Goal: Use online tool/utility: Utilize a website feature to perform a specific function

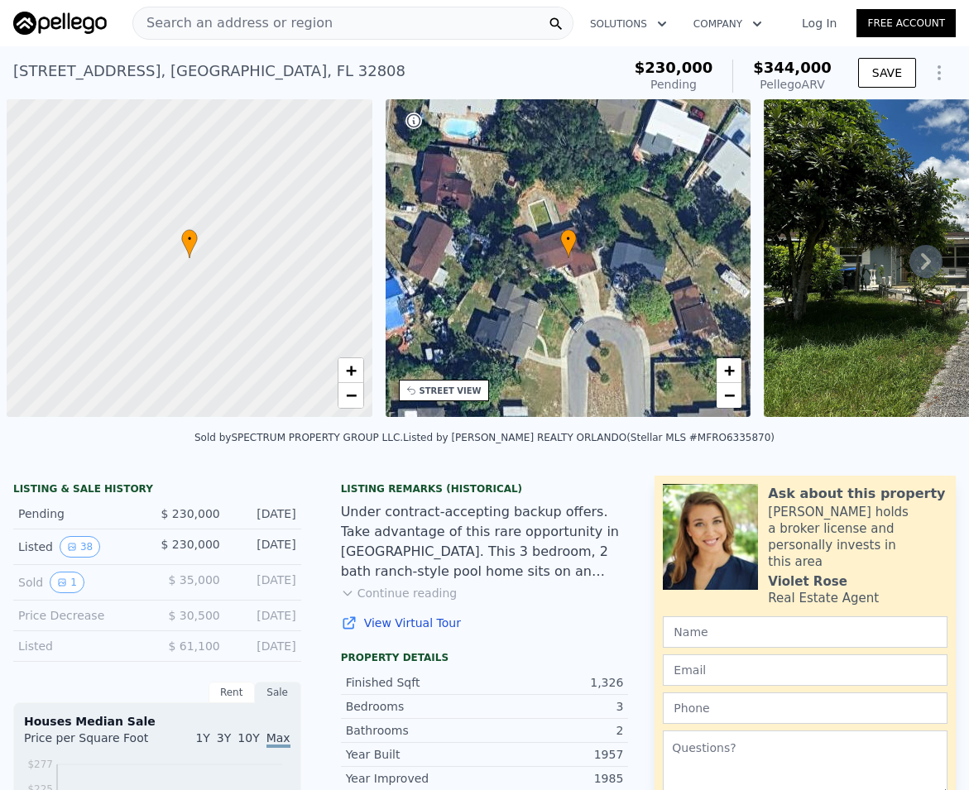
scroll to position [0, 7]
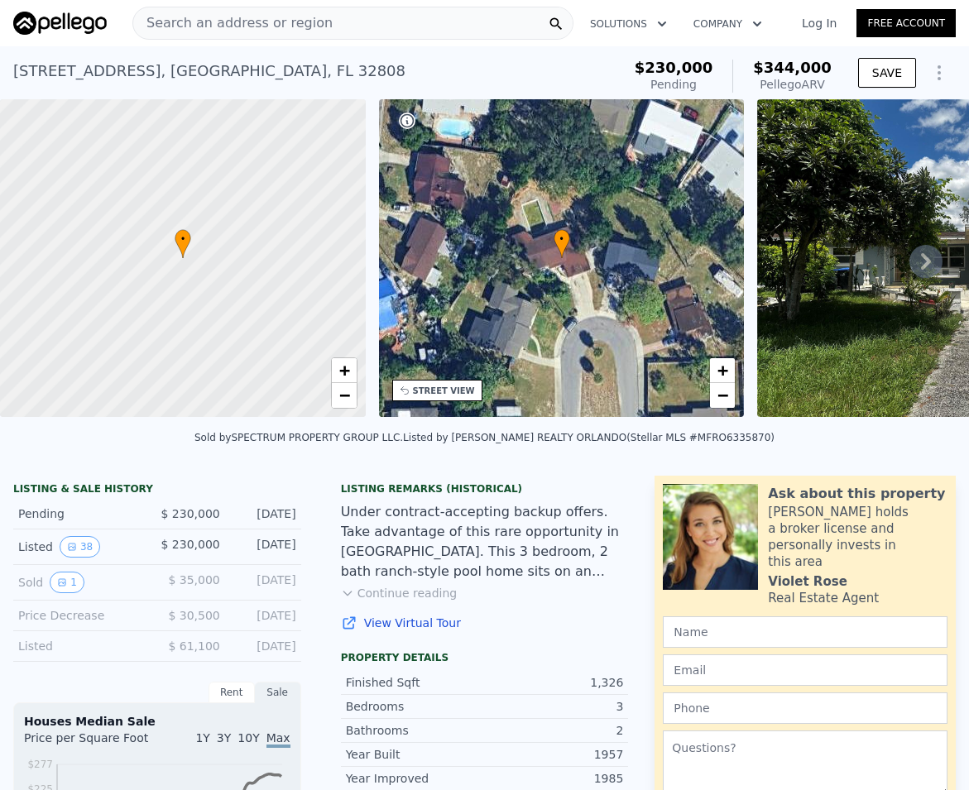
click at [210, 17] on span "Search an address or region" at bounding box center [232, 23] width 199 height 20
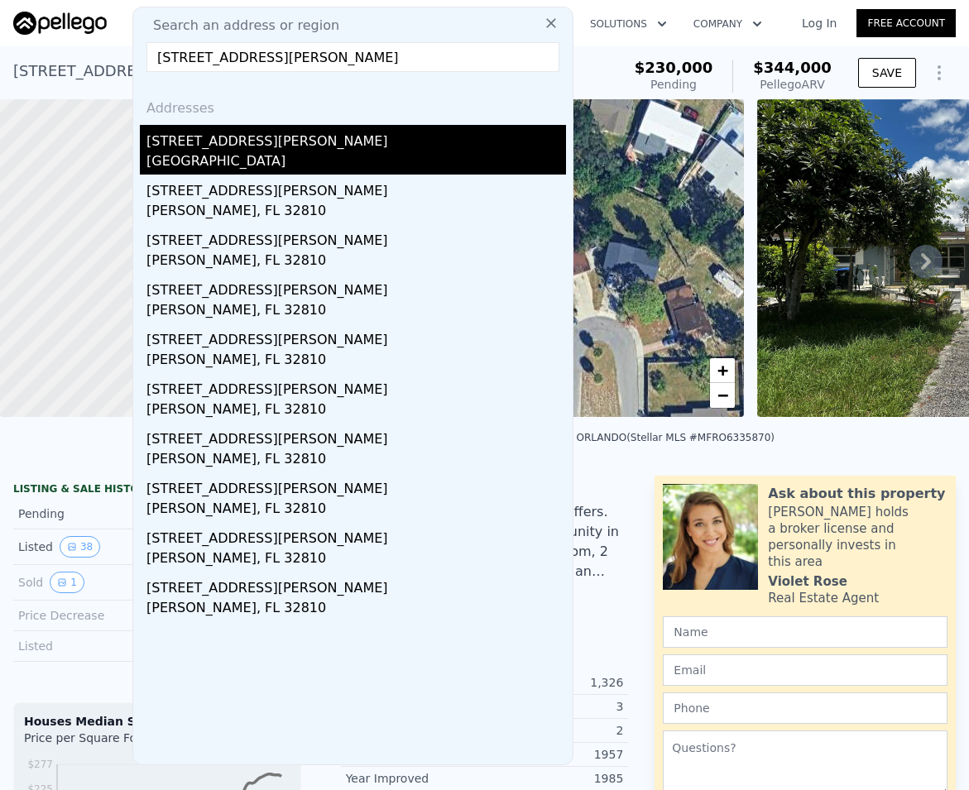
type input "[STREET_ADDRESS][PERSON_NAME]"
click at [242, 158] on div "[GEOGRAPHIC_DATA]" at bounding box center [355, 162] width 419 height 23
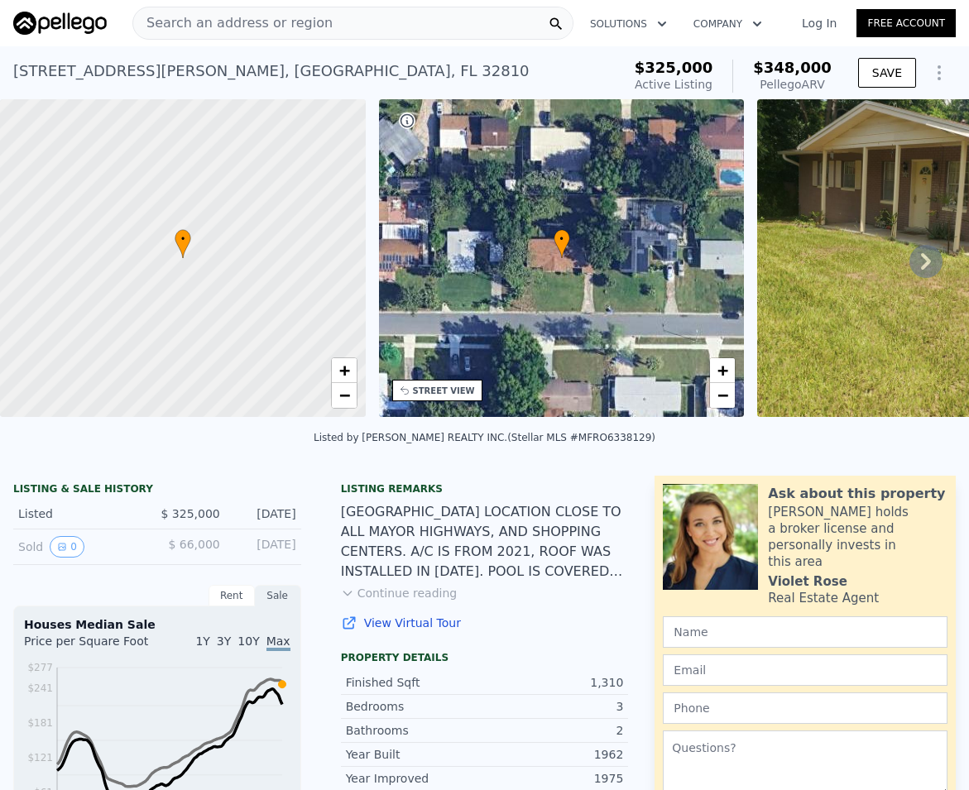
click at [923, 272] on icon at bounding box center [925, 261] width 33 height 33
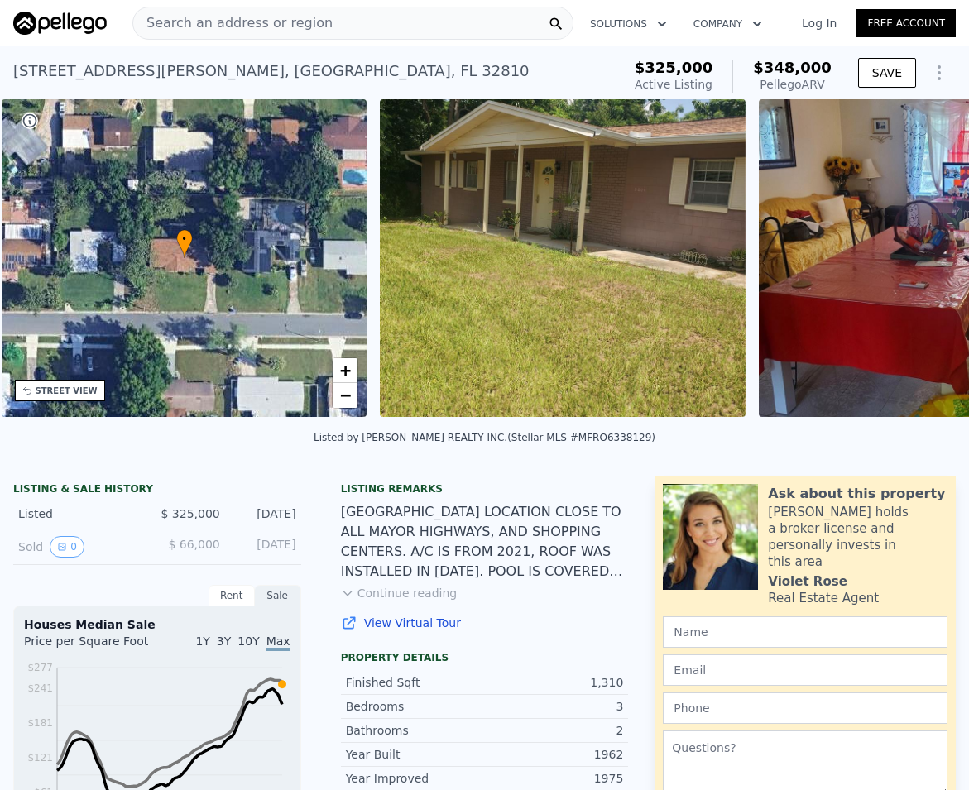
scroll to position [0, 385]
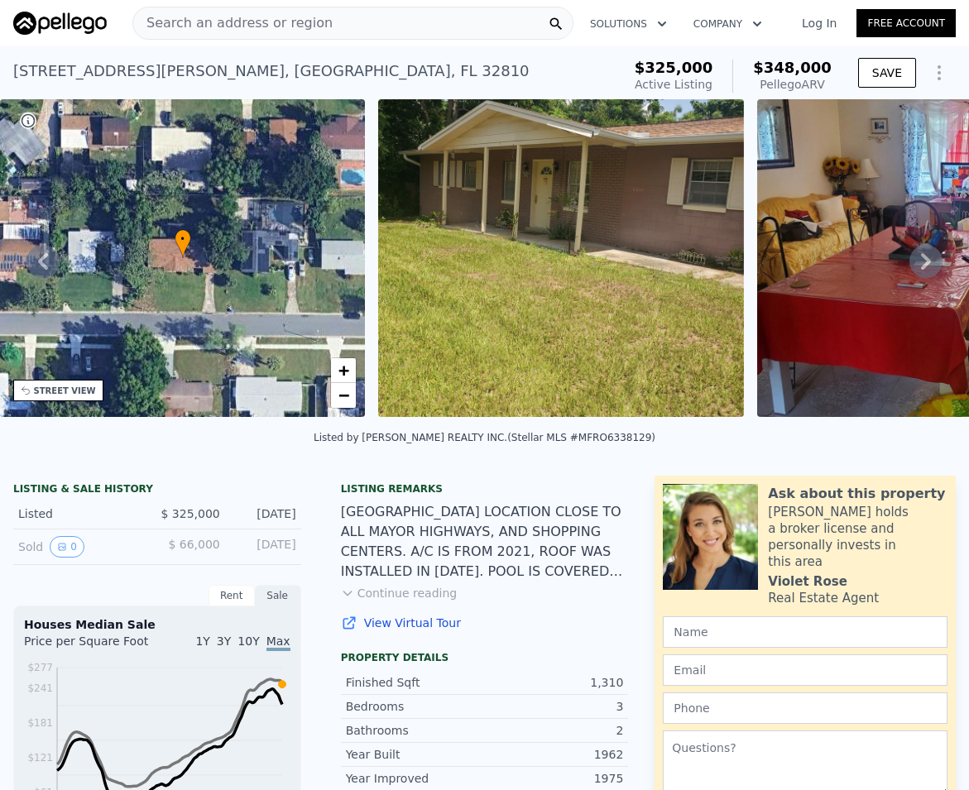
click at [916, 275] on icon at bounding box center [925, 261] width 33 height 33
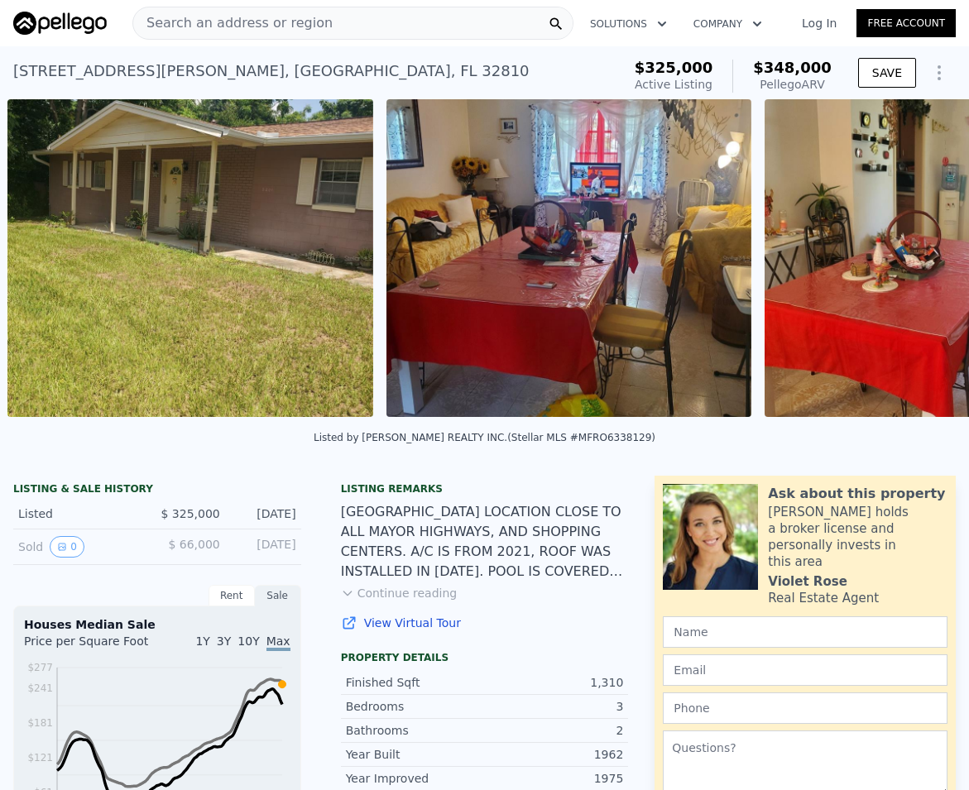
scroll to position [0, 757]
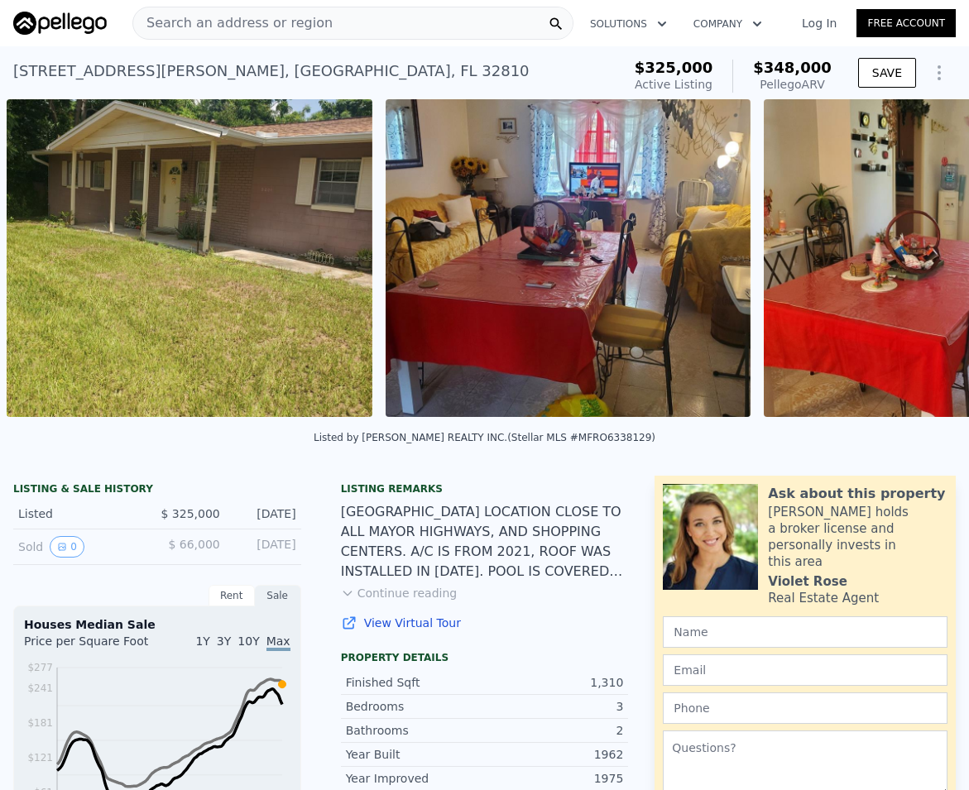
click at [916, 275] on div "• + − • + − STREET VIEW Loading... SATELLITE VIEW" at bounding box center [484, 260] width 969 height 323
click at [916, 275] on icon at bounding box center [925, 261] width 33 height 33
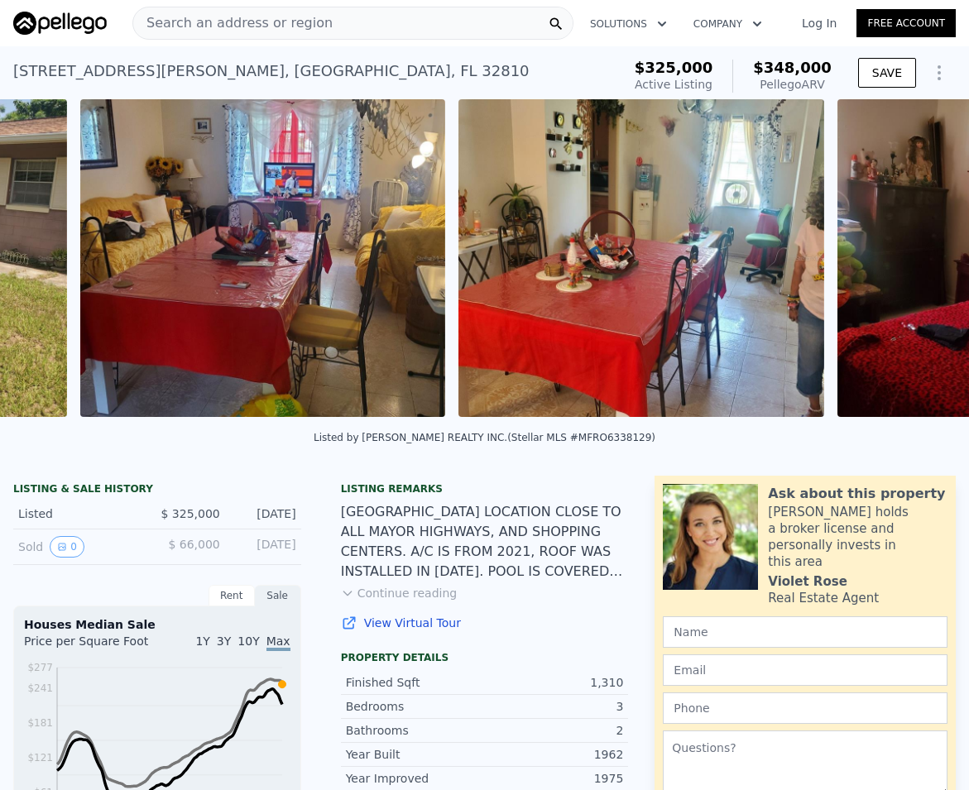
scroll to position [0, 1136]
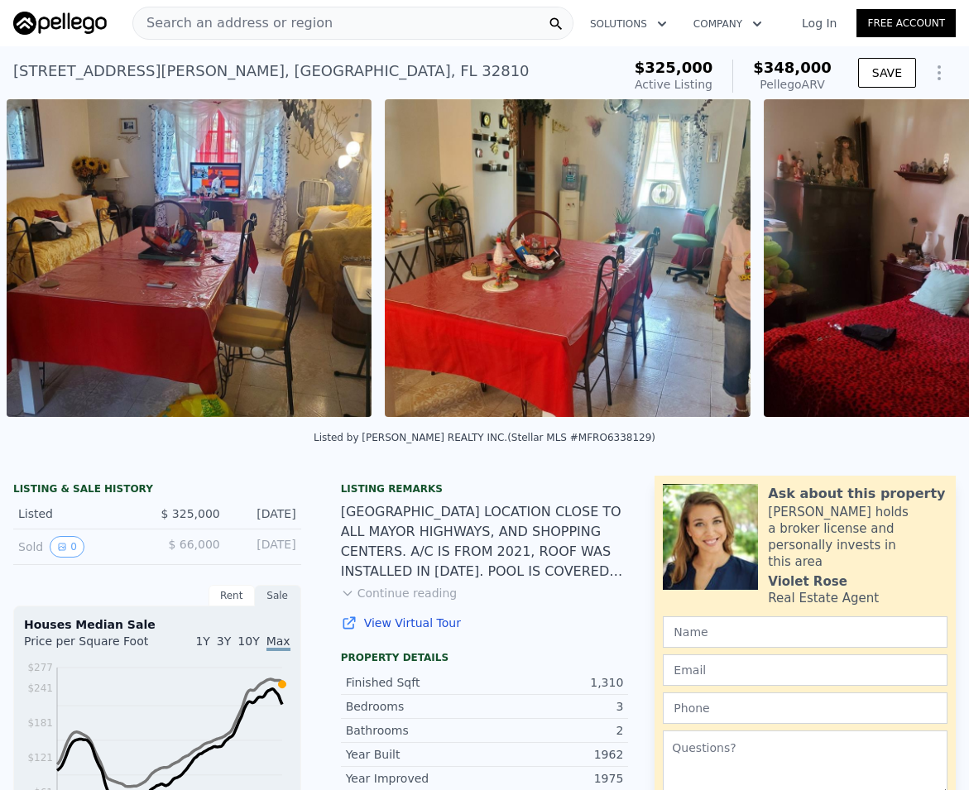
click at [916, 275] on div "• + − • + − STREET VIEW Loading... SATELLITE VIEW" at bounding box center [484, 260] width 969 height 323
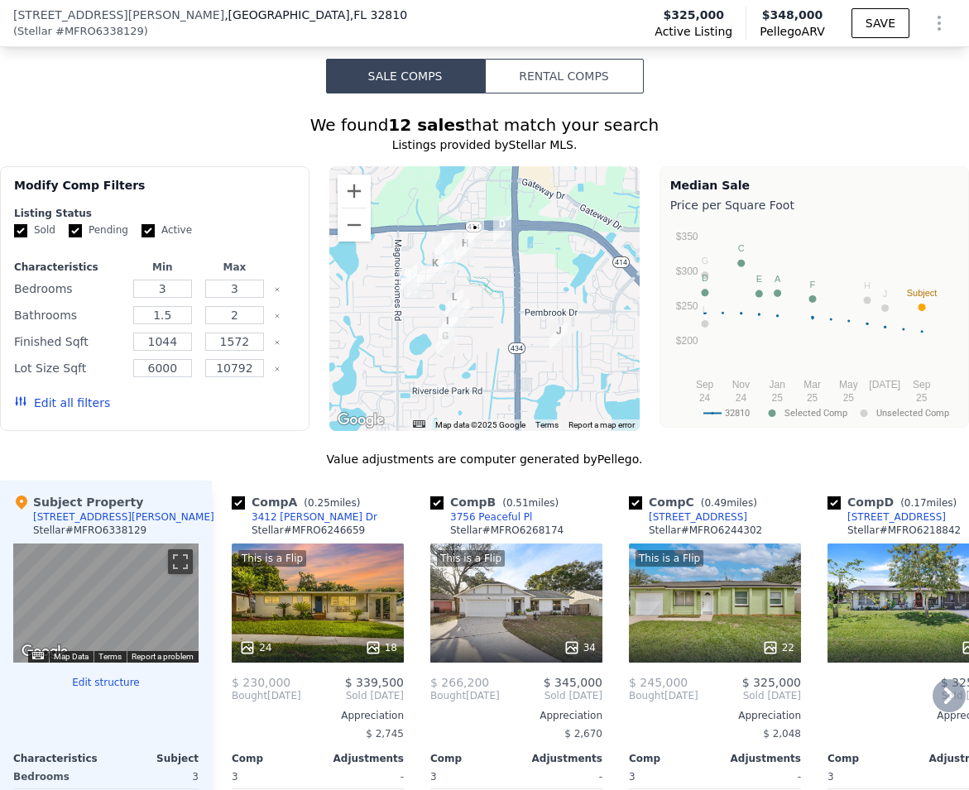
scroll to position [1791, 0]
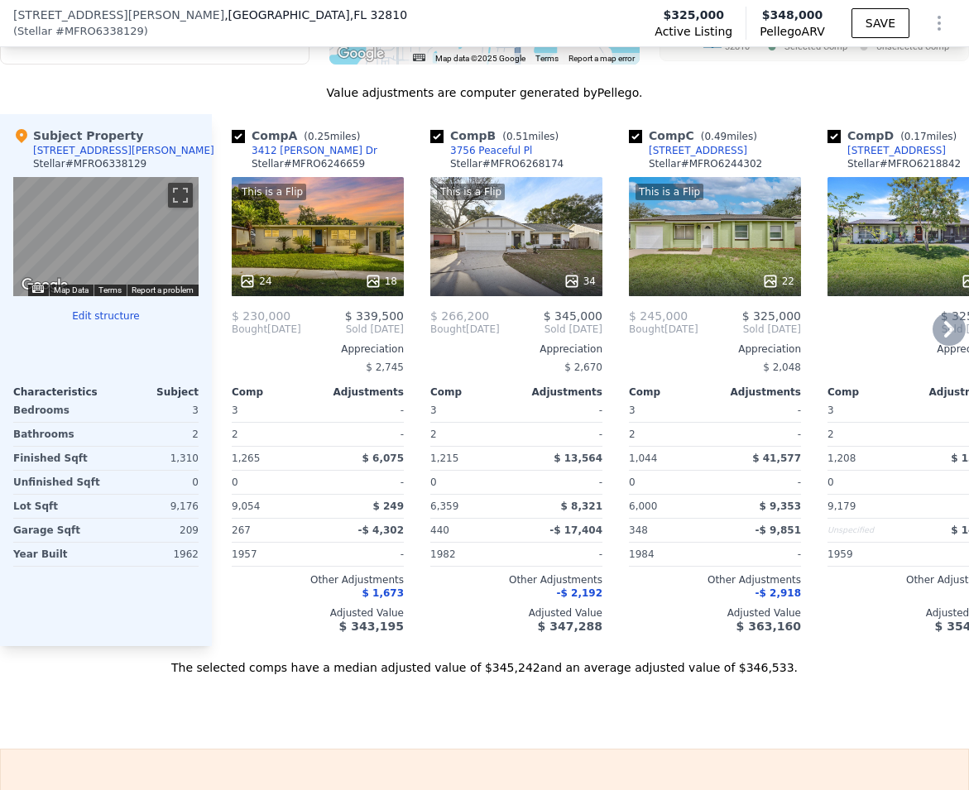
click at [932, 342] on icon at bounding box center [948, 329] width 33 height 33
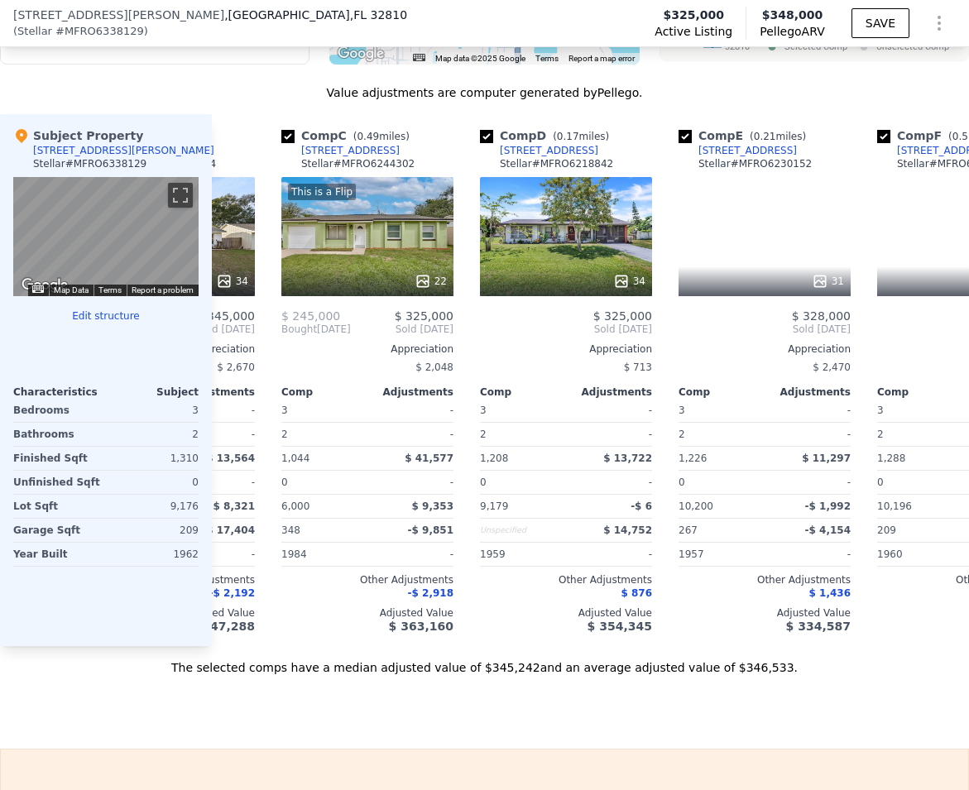
scroll to position [0, 397]
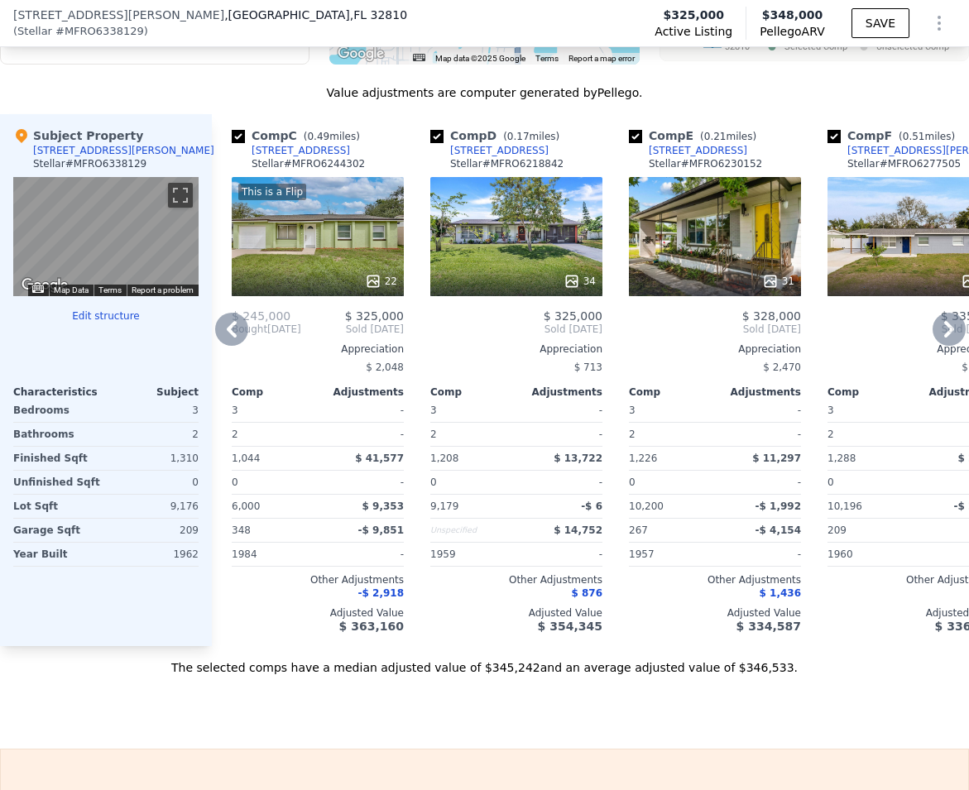
click at [223, 341] on icon at bounding box center [231, 329] width 33 height 33
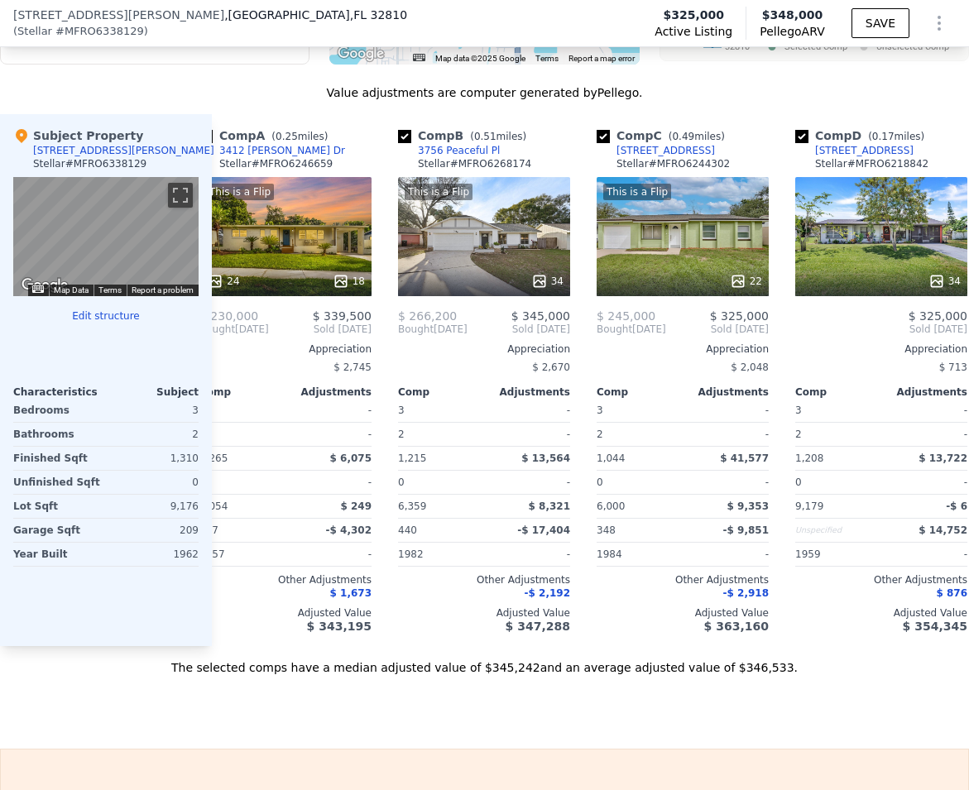
scroll to position [0, 0]
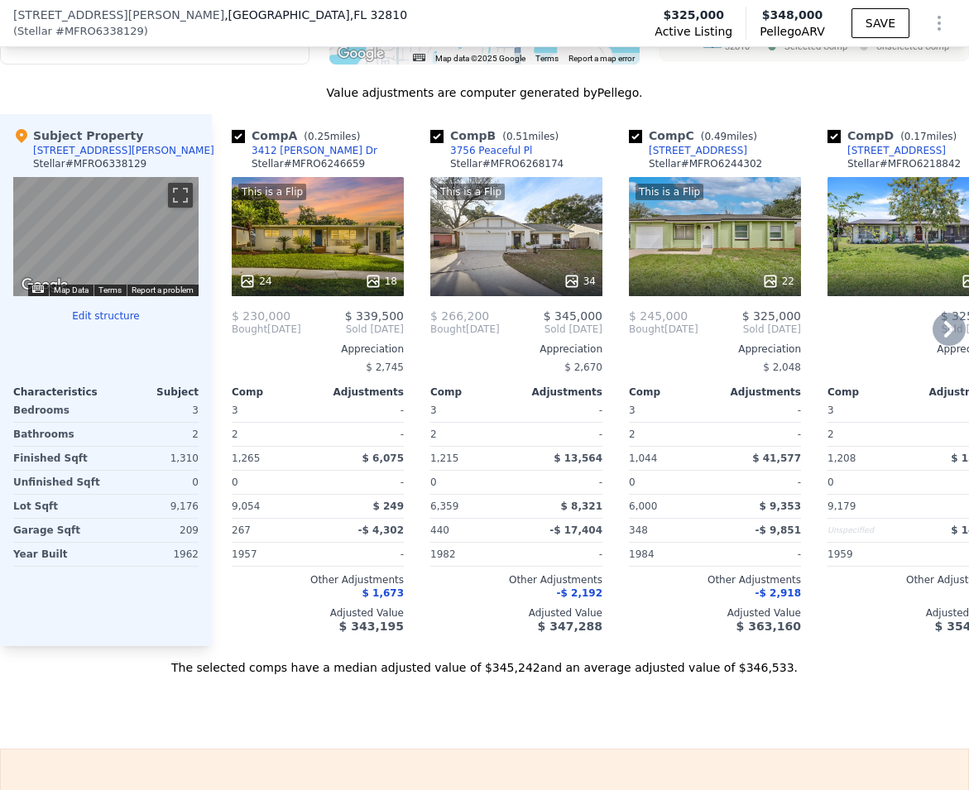
click at [512, 274] on div "This is a Flip 34" at bounding box center [516, 236] width 172 height 119
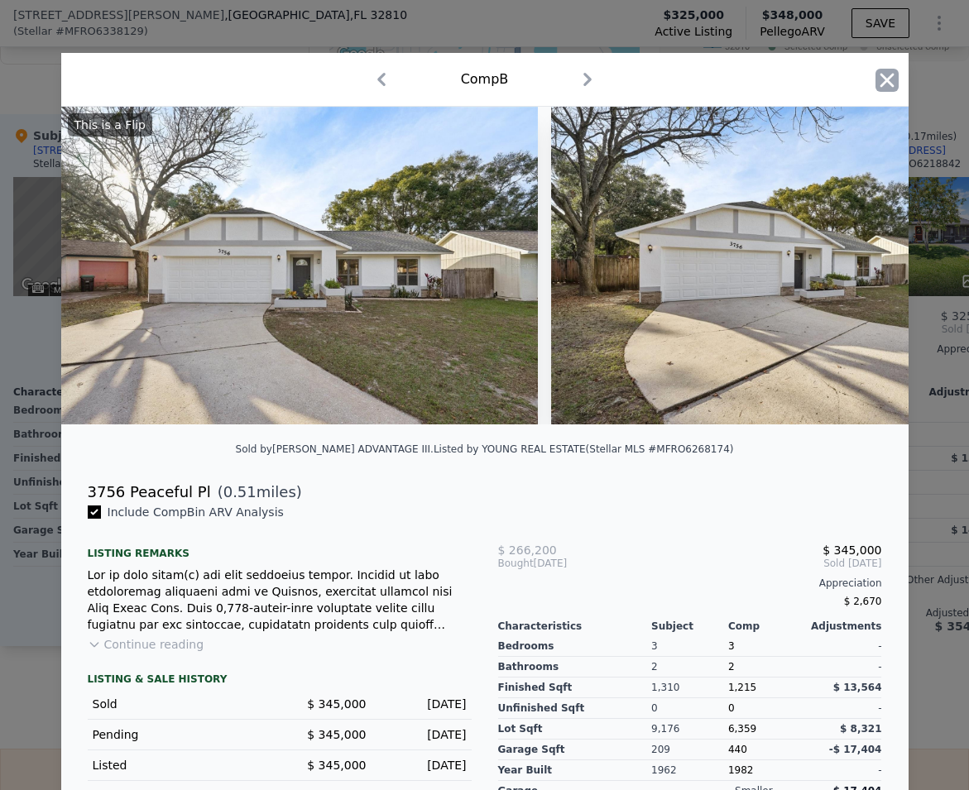
click at [881, 83] on icon "button" at bounding box center [886, 80] width 23 height 23
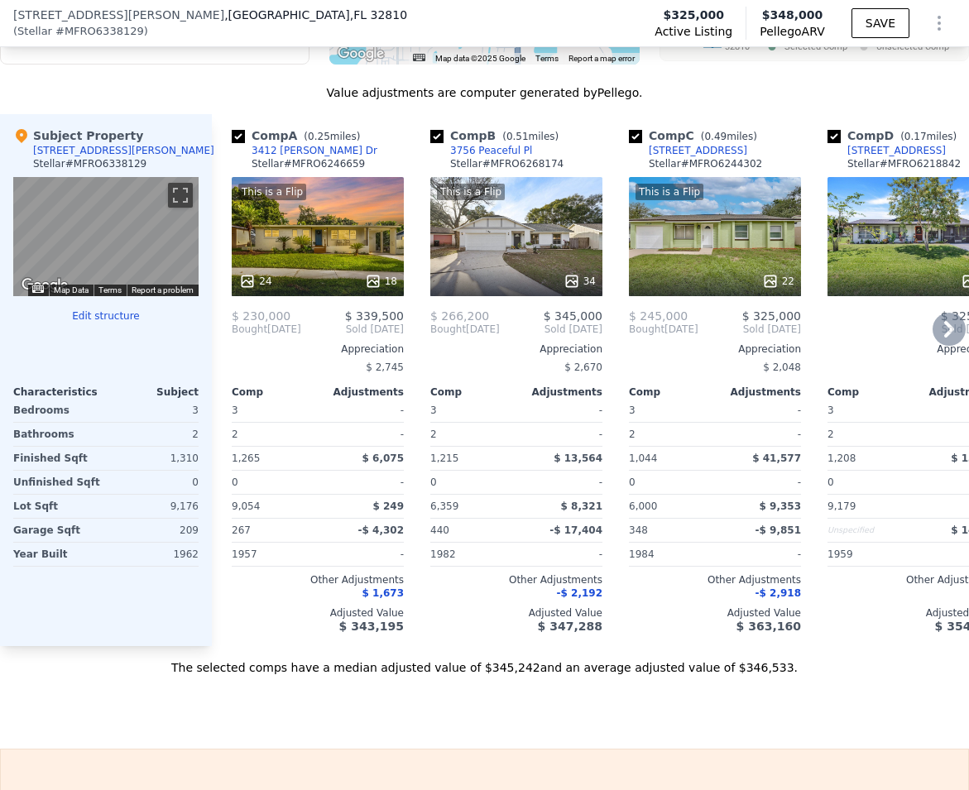
click at [313, 268] on div "This is a Flip 24 18" at bounding box center [318, 236] width 172 height 119
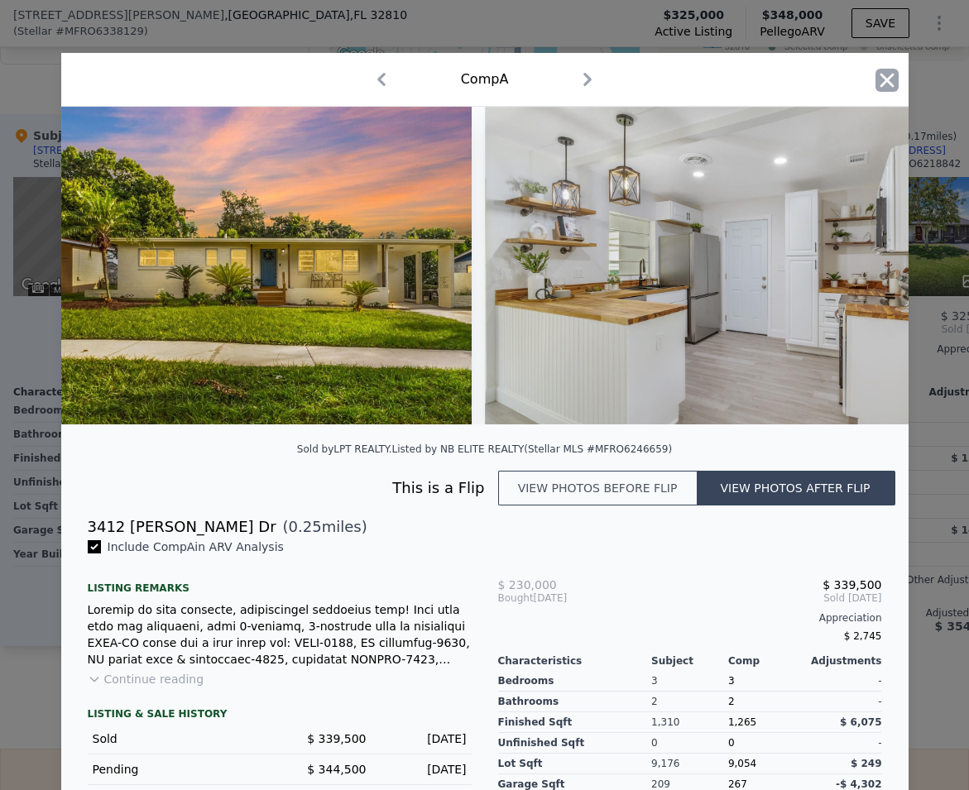
click at [875, 83] on icon "button" at bounding box center [886, 80] width 23 height 23
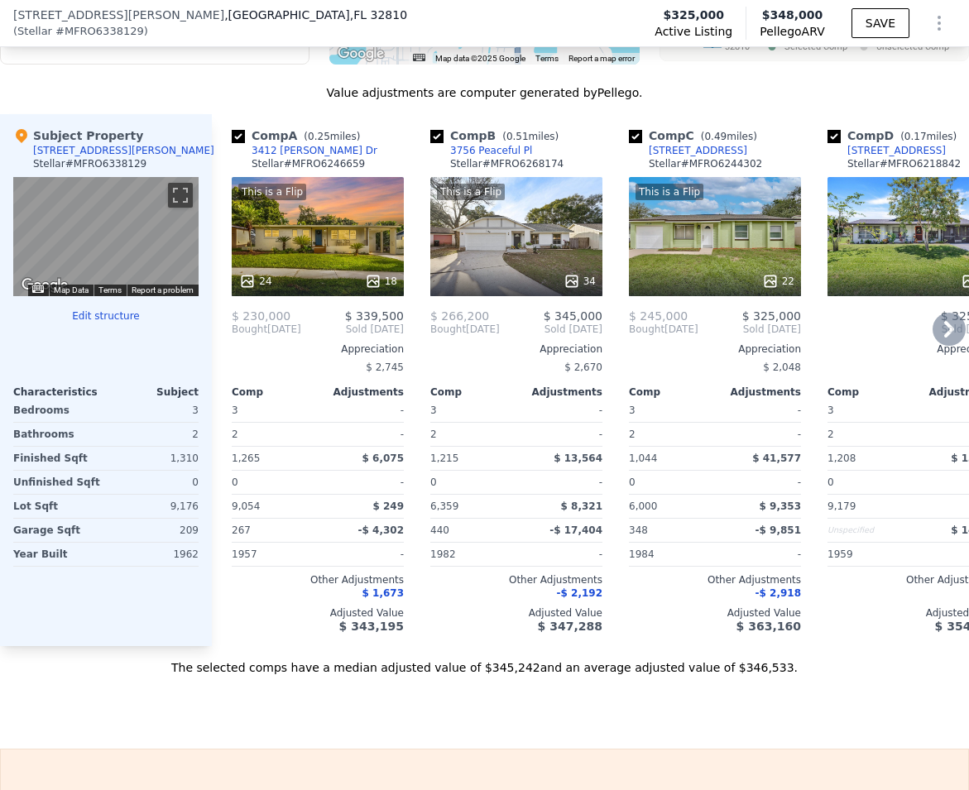
click at [762, 263] on div "This is a Flip 22" at bounding box center [715, 236] width 172 height 119
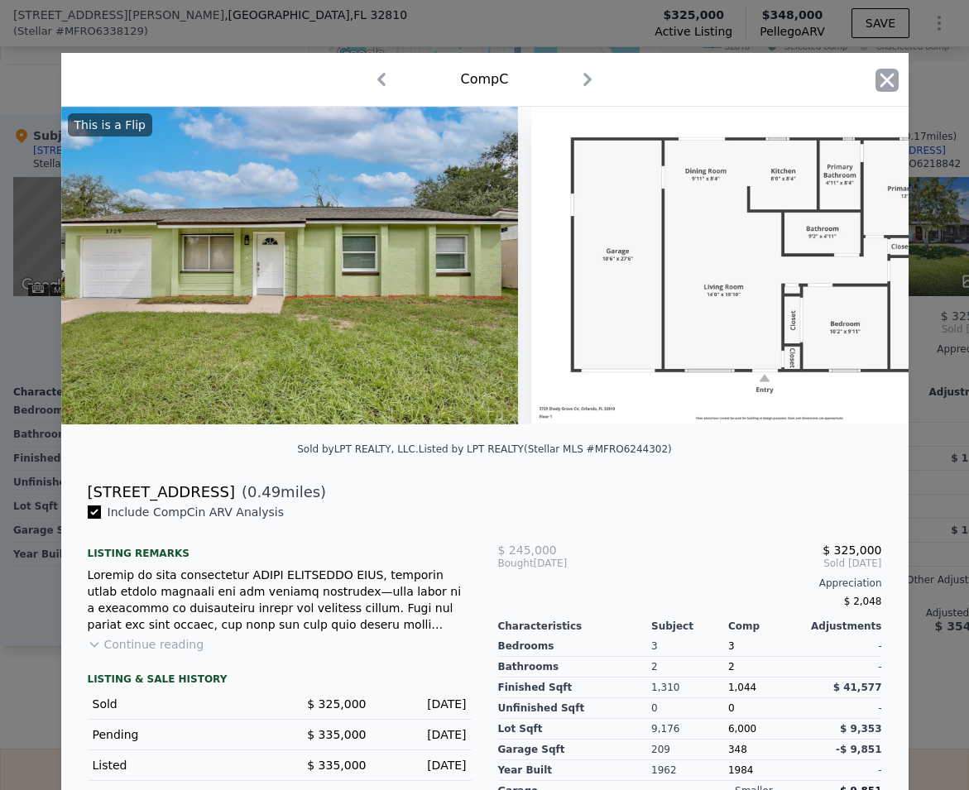
click at [881, 82] on icon "button" at bounding box center [886, 80] width 14 height 14
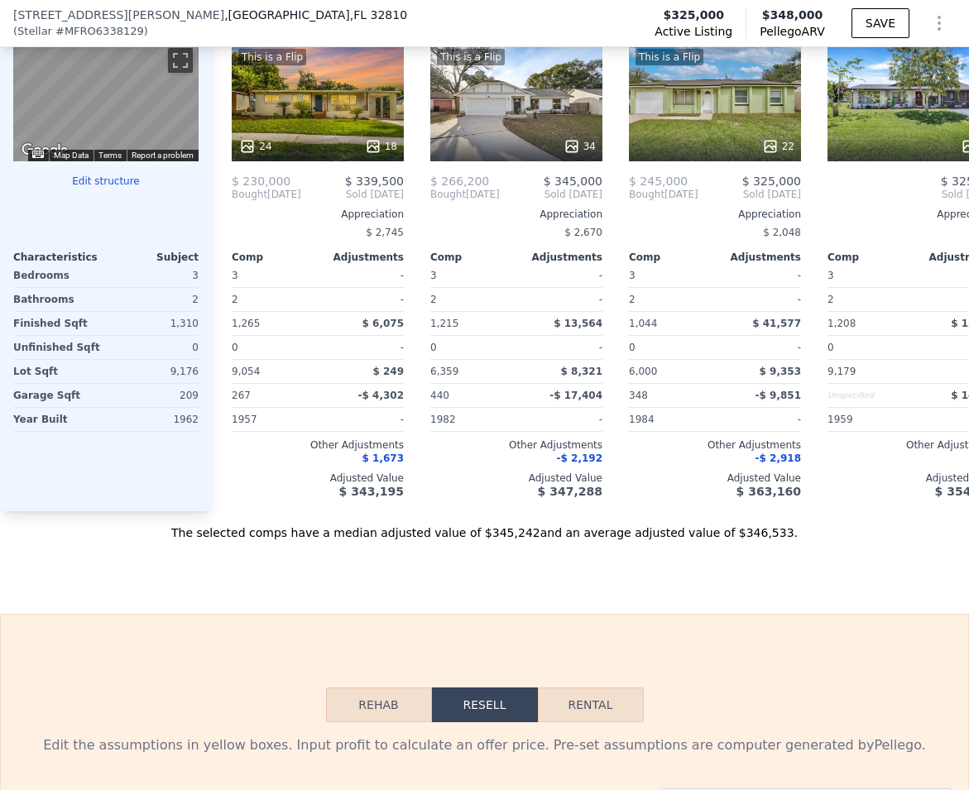
scroll to position [2486, 0]
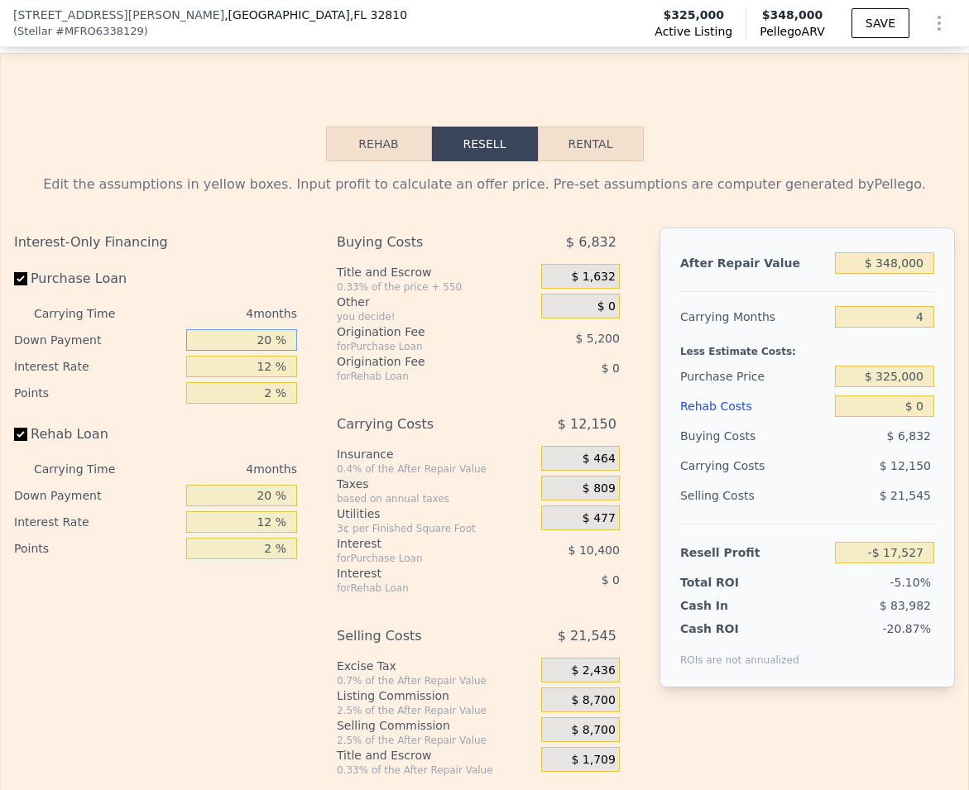
drag, startPoint x: 254, startPoint y: 366, endPoint x: 334, endPoint y: 371, distance: 80.4
click at [334, 371] on div "Interest-Only Financing Purchase Loan Carrying Time 4 months Down Payment 20 % …" at bounding box center [484, 501] width 940 height 549
type input "0 %"
type input "-$ 21,427"
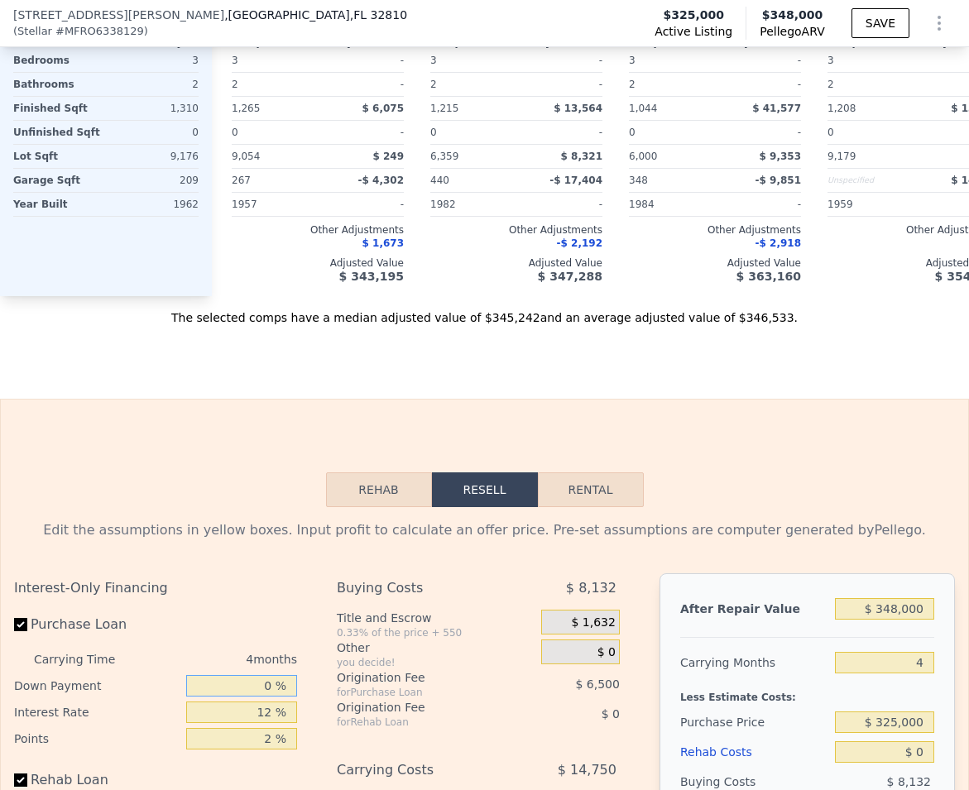
scroll to position [2441, 0]
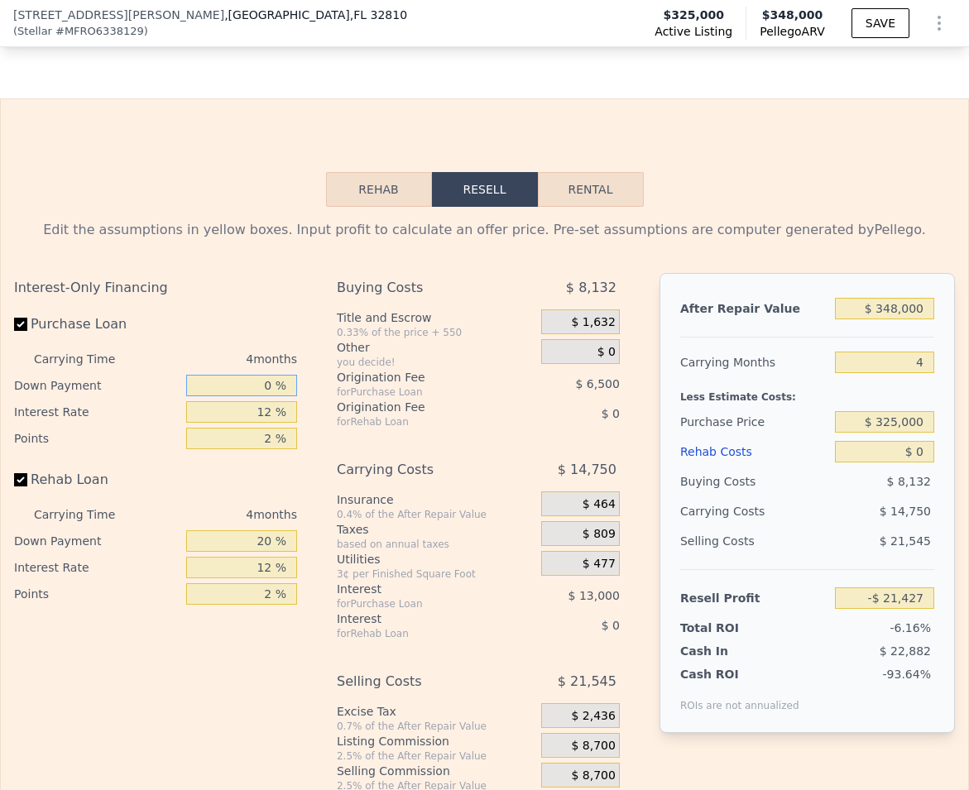
click at [371, 207] on button "Rehab" at bounding box center [379, 189] width 106 height 35
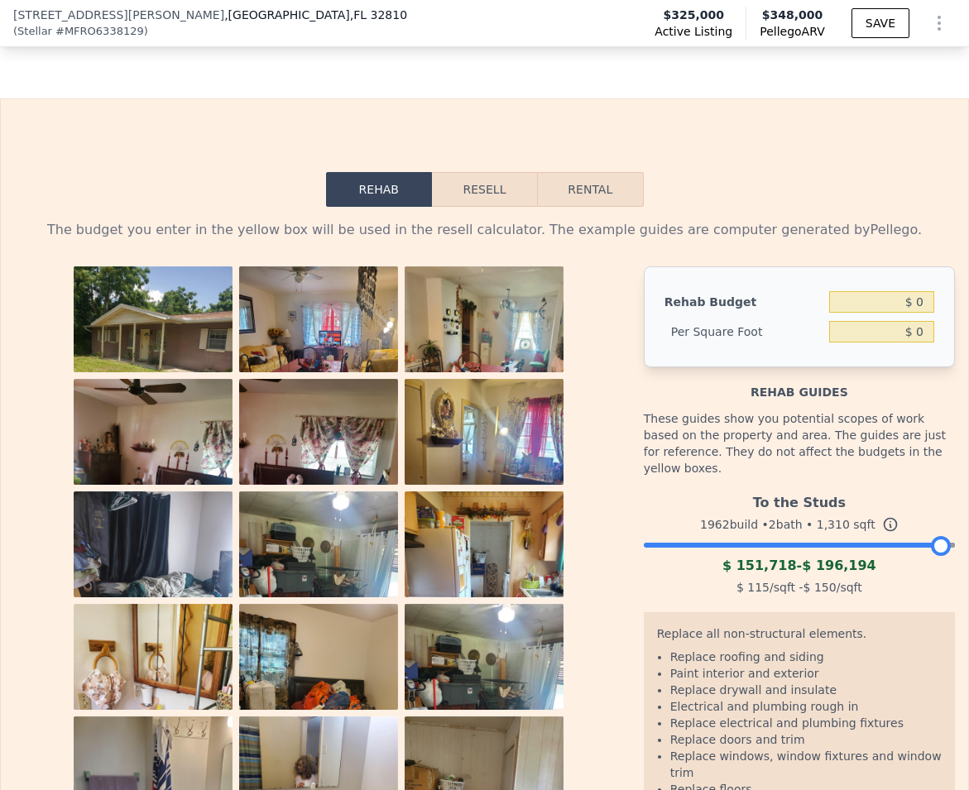
scroll to position [2584, 0]
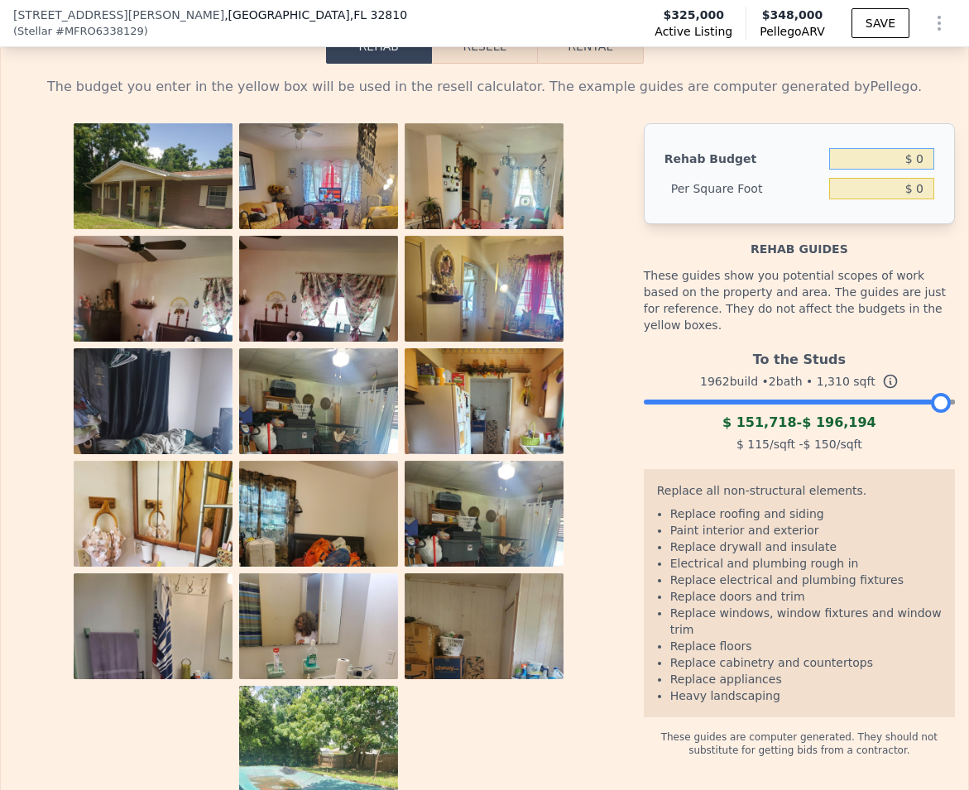
click at [853, 170] on input "$ 0" at bounding box center [881, 159] width 105 height 22
type input "$ 55,000"
click at [878, 199] on input "$ 0" at bounding box center [881, 189] width 105 height 22
type input "$ 41.98"
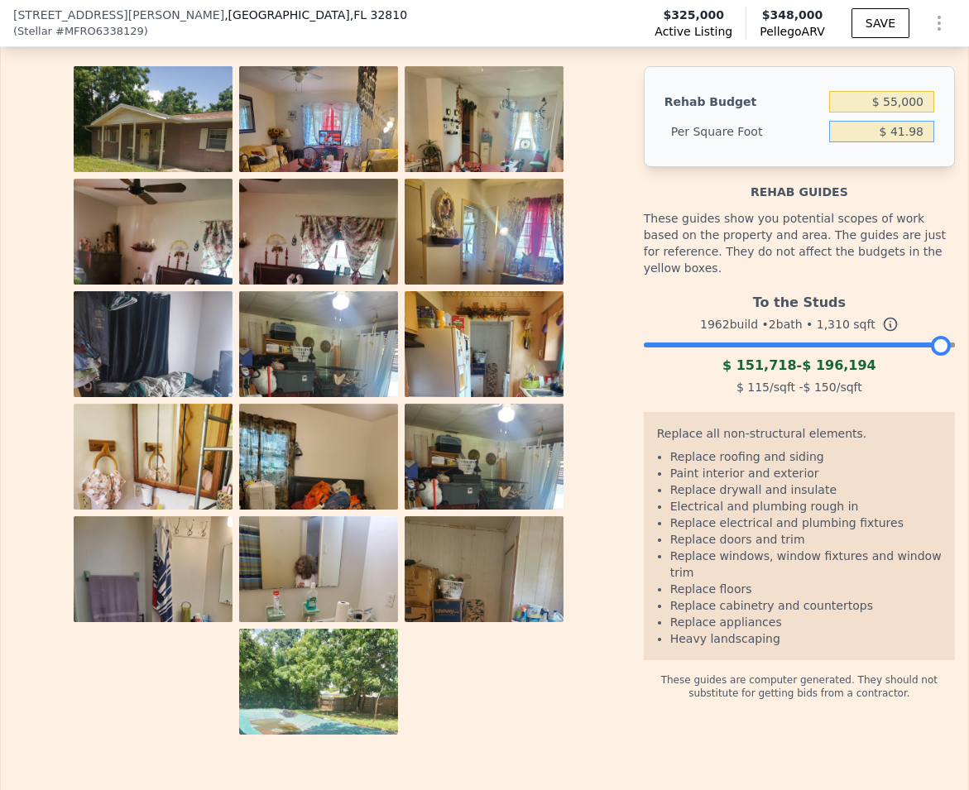
scroll to position [2656, 0]
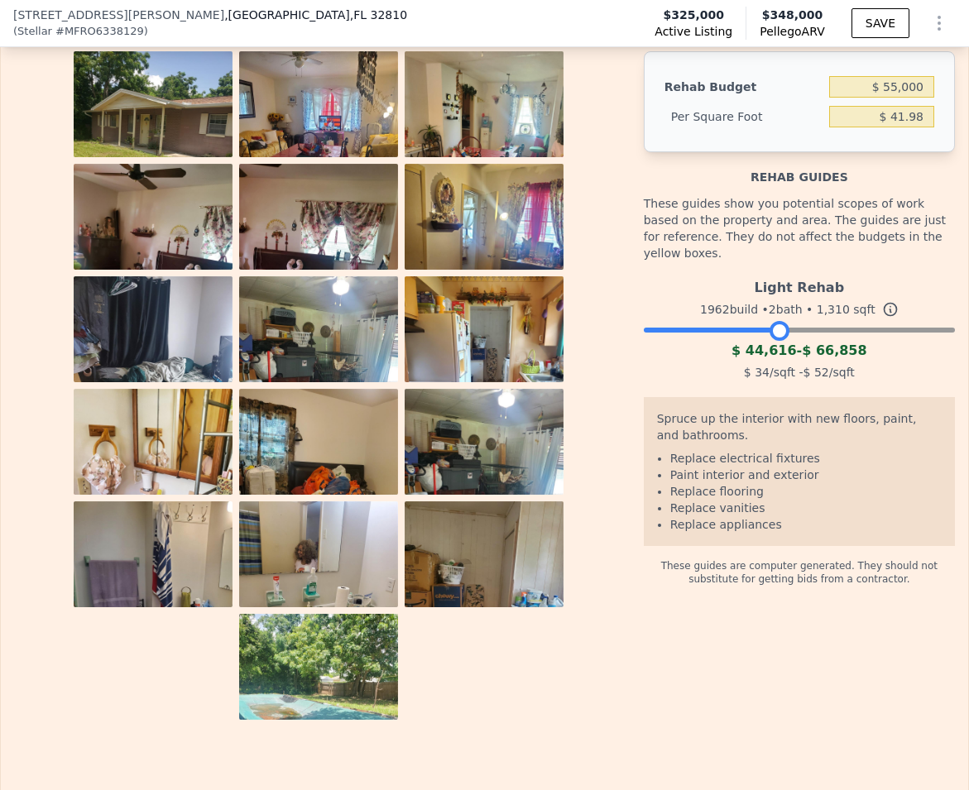
drag, startPoint x: 933, startPoint y: 362, endPoint x: 770, endPoint y: 372, distance: 163.3
click at [770, 372] on div "Light Rehab 1962 build • 2 bath • 1,310 sqft $ 44,616 - $ 66,858 $ 34 /sqft - $…" at bounding box center [799, 327] width 311 height 112
drag, startPoint x: 767, startPoint y: 357, endPoint x: 749, endPoint y: 358, distance: 18.3
click at [751, 341] on div at bounding box center [761, 331] width 20 height 20
drag, startPoint x: 758, startPoint y: 361, endPoint x: 731, endPoint y: 366, distance: 26.9
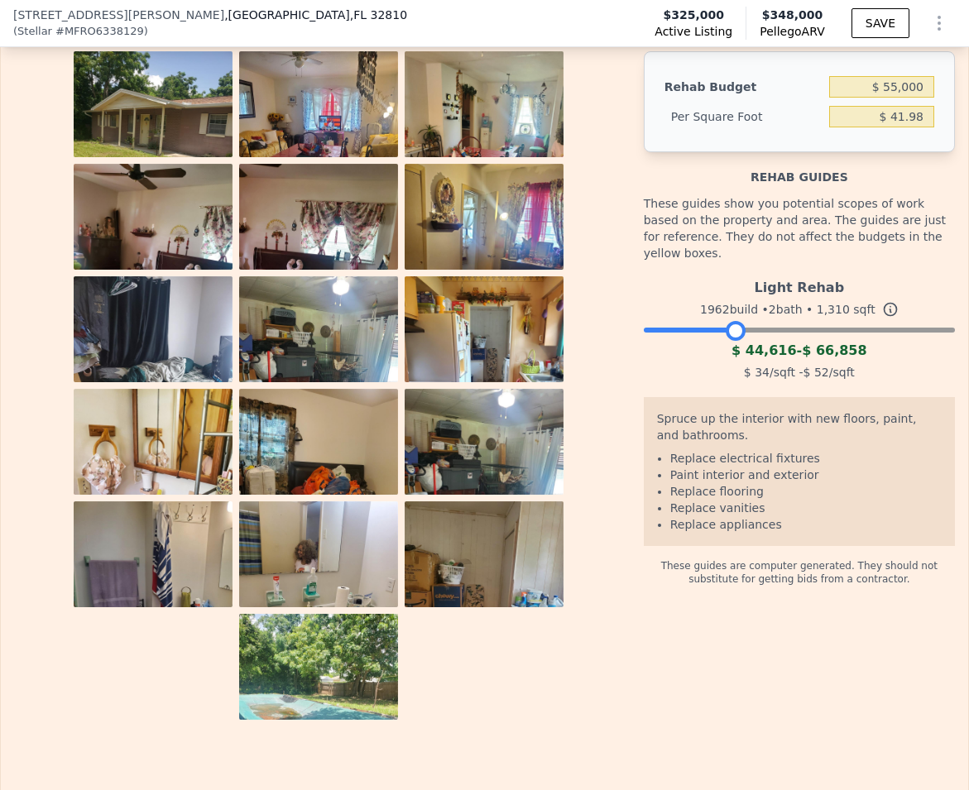
click at [731, 366] on div "Light Rehab 1962 build • 2 bath • 1,310 sqft $ 44,616 - $ 66,858 $ 34 /sqft - $…" at bounding box center [799, 327] width 311 height 112
click at [879, 361] on div "$ 44,616 - $ 66,858" at bounding box center [799, 351] width 311 height 20
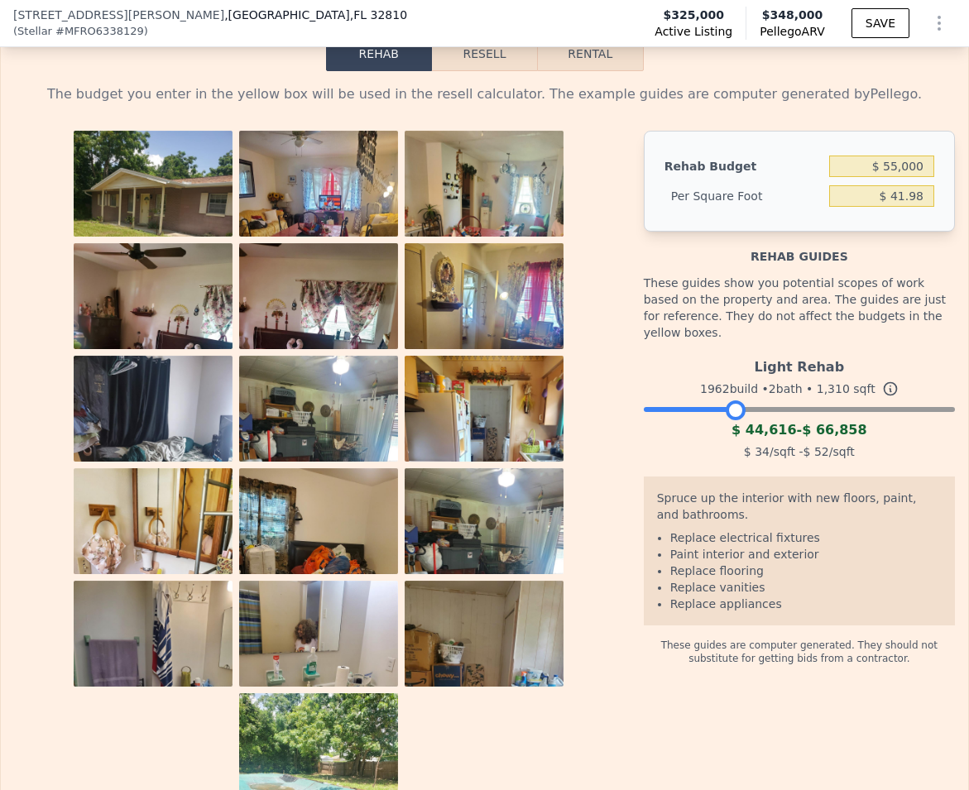
scroll to position [2409, 0]
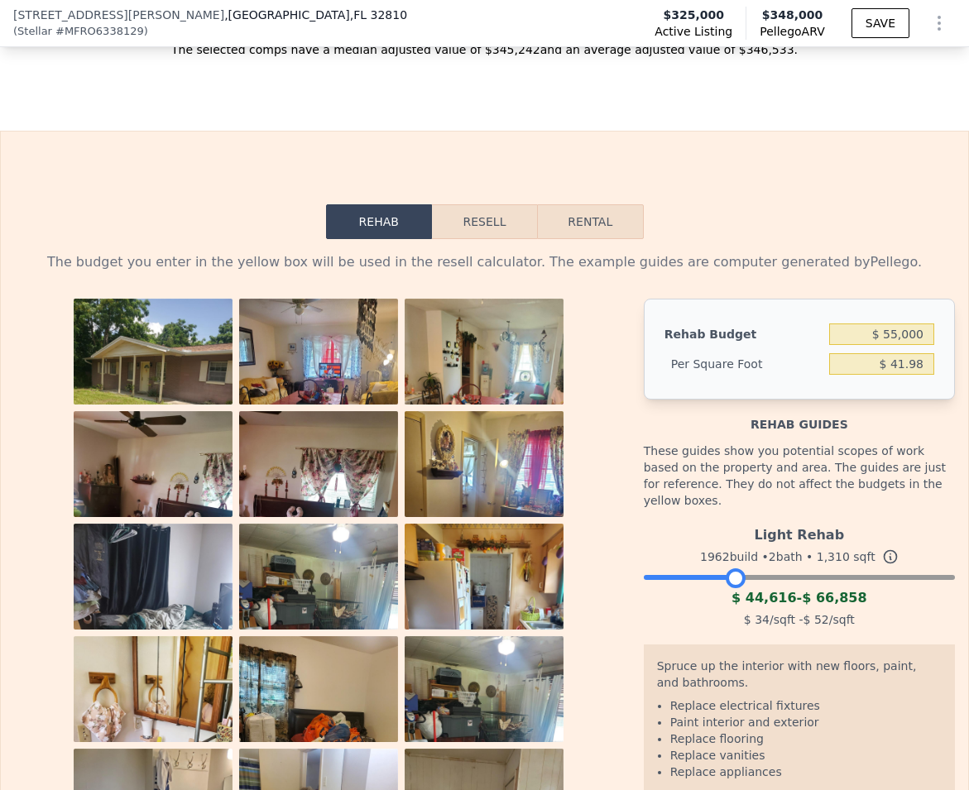
click at [457, 239] on button "Resell" at bounding box center [484, 221] width 105 height 35
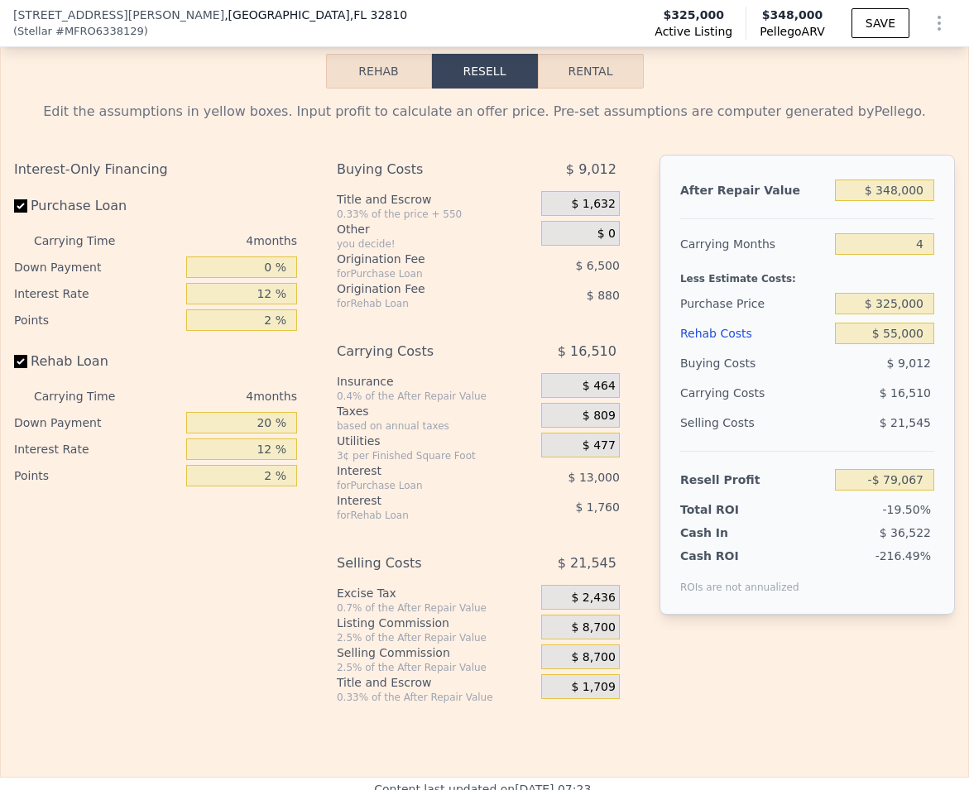
scroll to position [2563, 0]
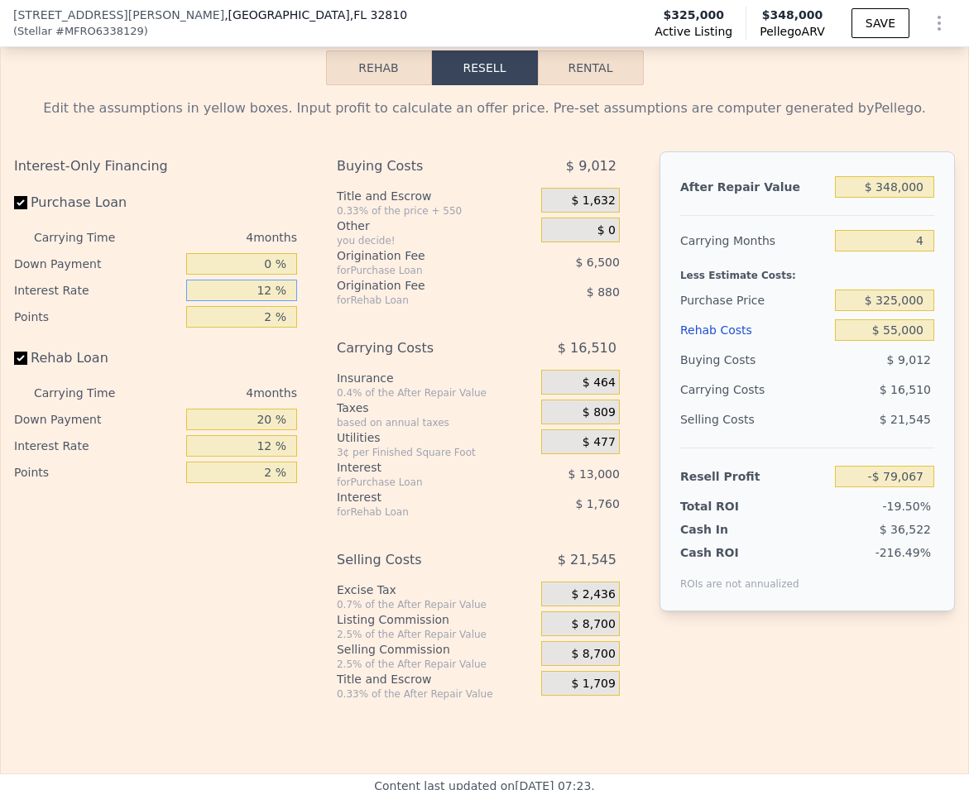
drag, startPoint x: 227, startPoint y: 316, endPoint x: 338, endPoint y: 318, distance: 110.9
click at [338, 318] on div "Interest-Only Financing Purchase Loan Carrying Time 4 months Down Payment 0 % I…" at bounding box center [484, 425] width 940 height 549
type input "0 %"
type input "-$ 66,067"
click at [254, 380] on div "Rehab Loan" at bounding box center [155, 361] width 283 height 36
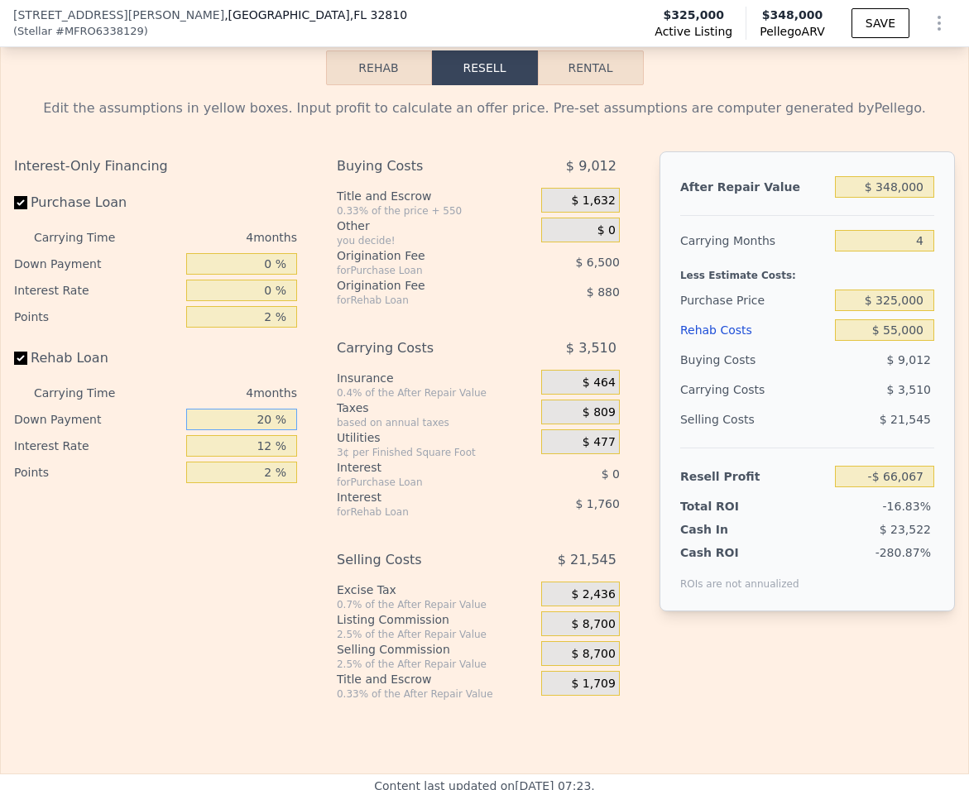
drag, startPoint x: 225, startPoint y: 442, endPoint x: 311, endPoint y: 438, distance: 86.1
click at [311, 438] on div "Interest-Only Financing Purchase Loan Carrying Time 4 months Down Payment 0 % I…" at bounding box center [484, 425] width 940 height 549
type input "0 %"
type input "-$ 66,727"
drag, startPoint x: 280, startPoint y: 469, endPoint x: 347, endPoint y: 476, distance: 67.3
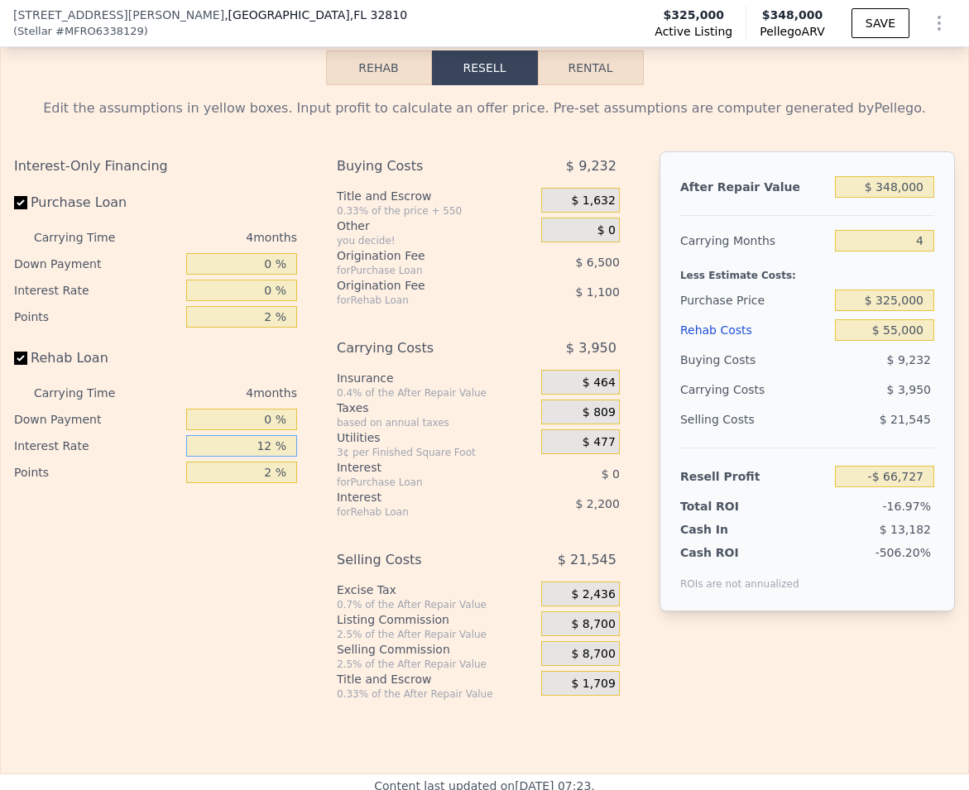
click at [347, 476] on div "Interest-Only Financing Purchase Loan Carrying Time 4 months Down Payment 0 % I…" at bounding box center [484, 425] width 940 height 549
type input "0 %"
type input "-$ 64,527"
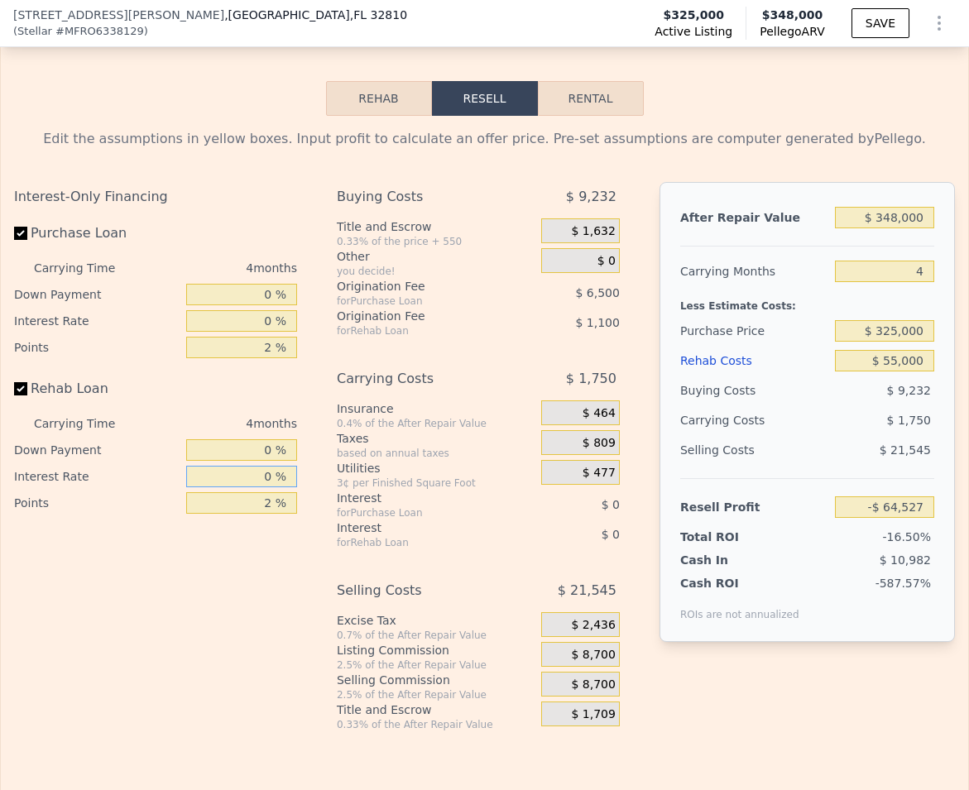
scroll to position [2463, 0]
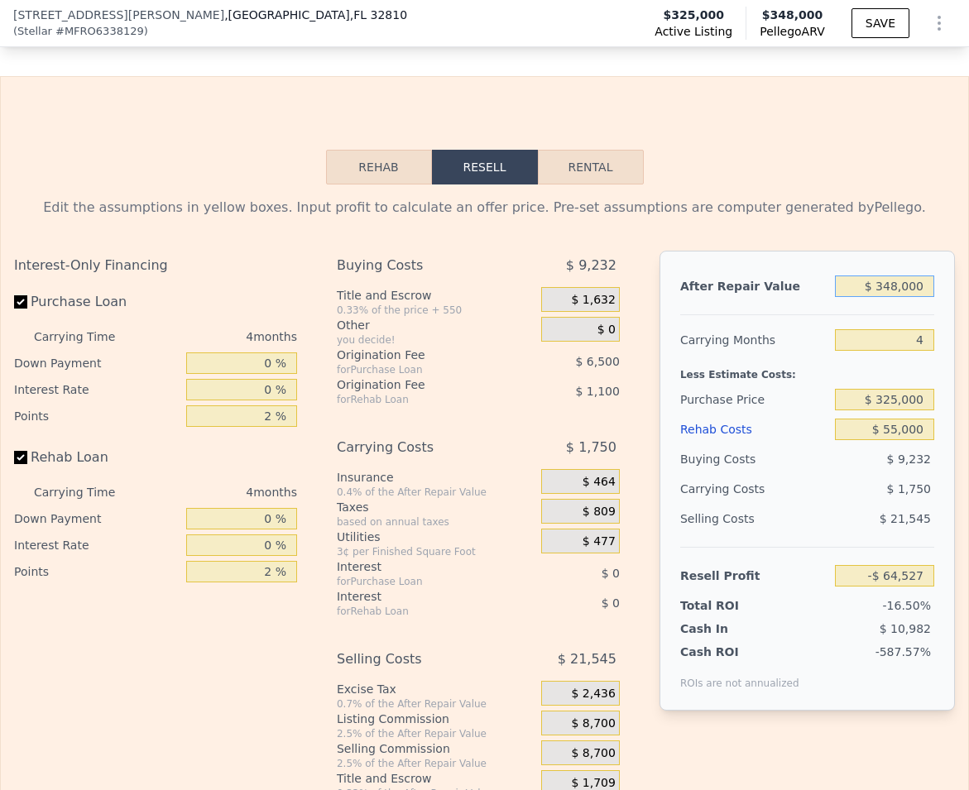
click at [878, 297] on input "$ 348,000" at bounding box center [884, 286] width 99 height 22
type input "$ 38,000"
type input "-$ 355,412"
type input "$ 328,000"
type input "-$ 83,293"
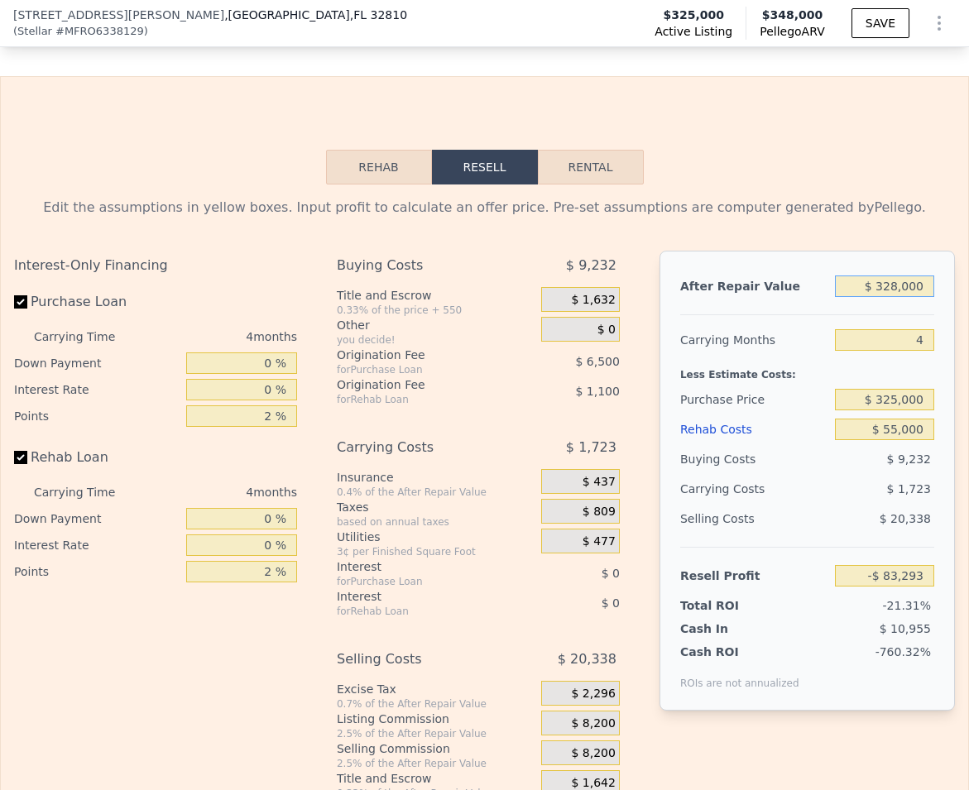
type input "$ 328,000"
drag, startPoint x: 862, startPoint y: 424, endPoint x: 921, endPoint y: 424, distance: 59.6
click at [921, 410] on input "$ 325,000" at bounding box center [884, 400] width 99 height 22
drag, startPoint x: 847, startPoint y: 422, endPoint x: 988, endPoint y: 422, distance: 141.4
click at [968, 422] on html "Search an address or region Solutions Company Open main menu Log In Free Accoun…" at bounding box center [484, 395] width 969 height 790
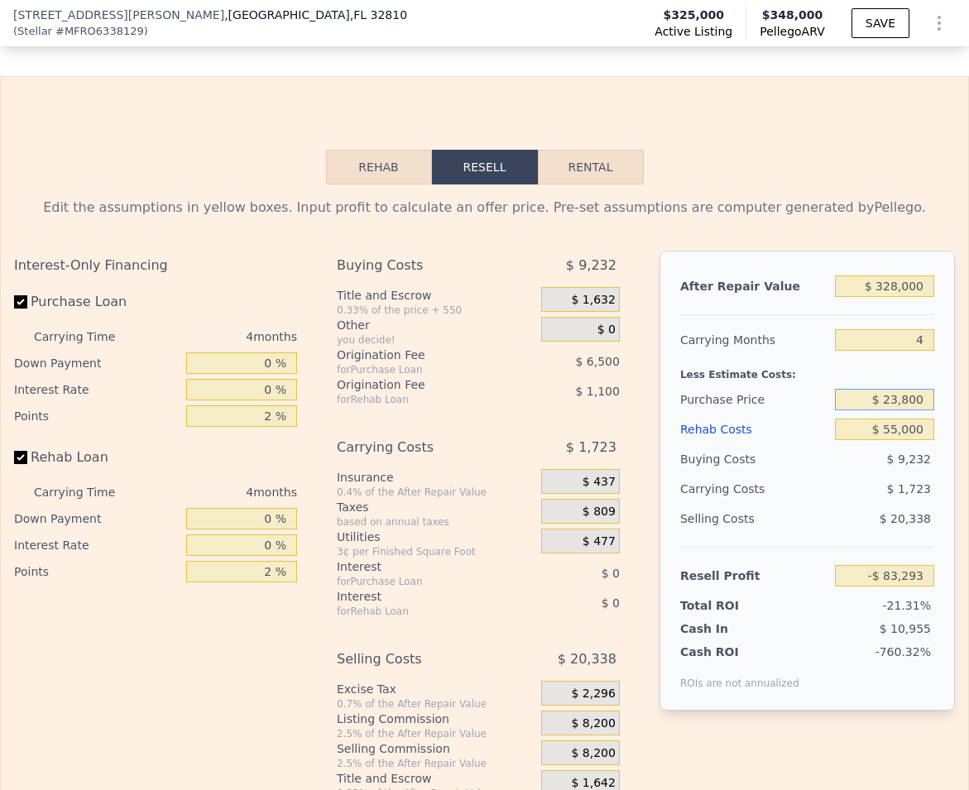
type input "$ 238,000"
type input "$ 5,736"
click at [802, 474] on div "Buying Costs" at bounding box center [754, 459] width 148 height 30
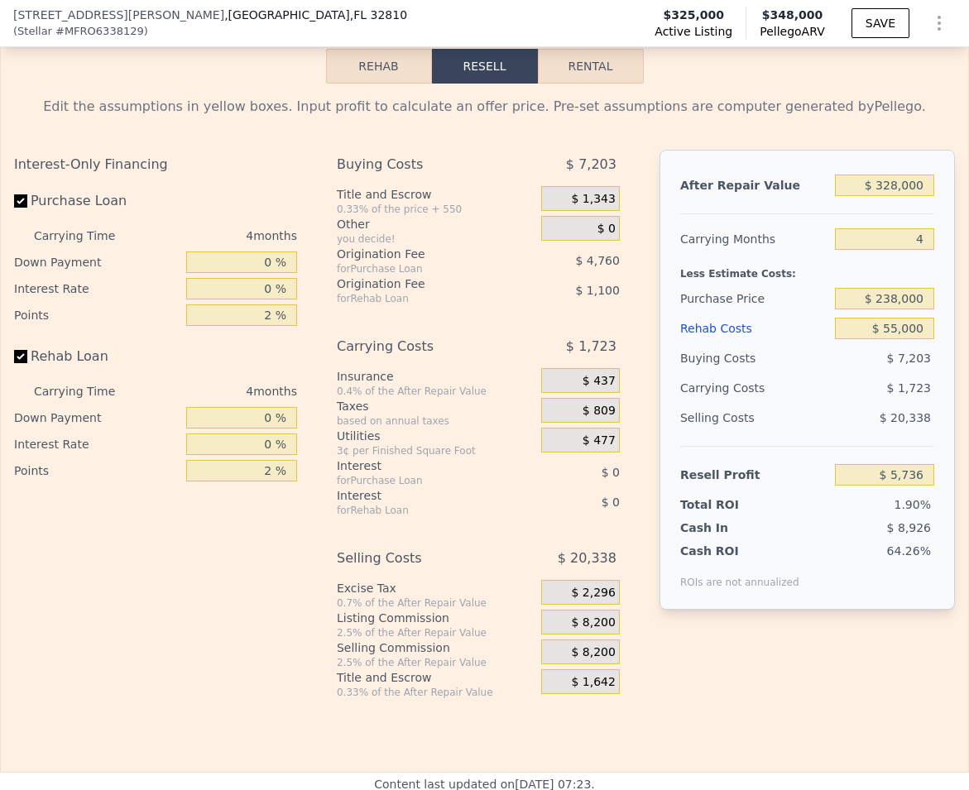
scroll to position [2427, 0]
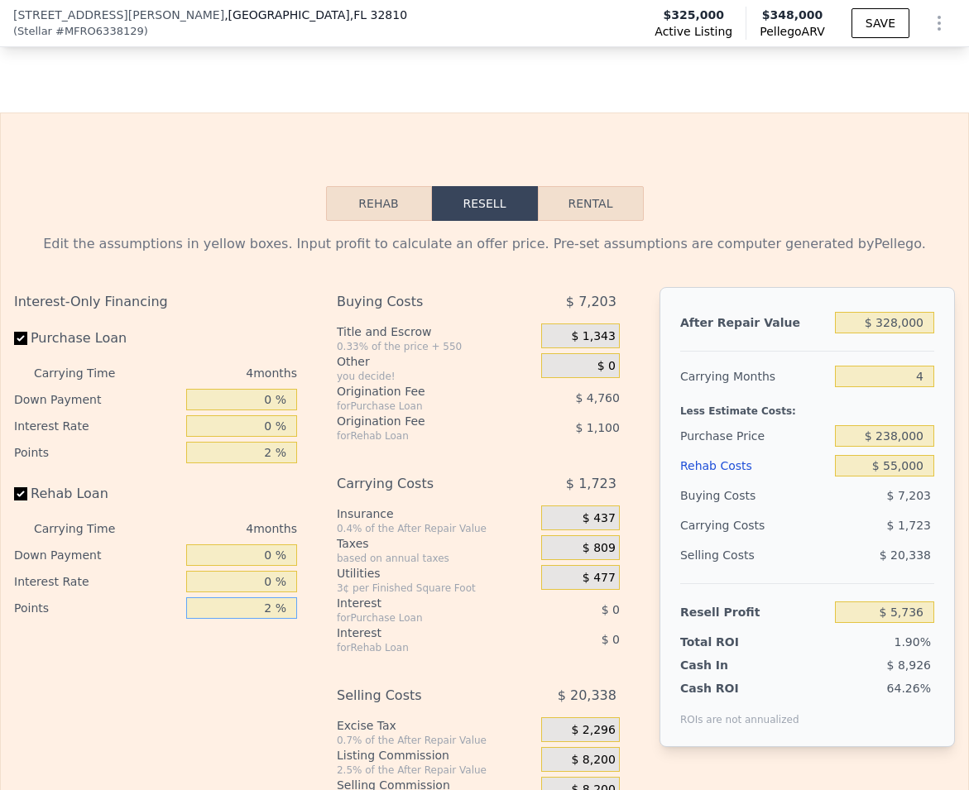
drag, startPoint x: 262, startPoint y: 630, endPoint x: 344, endPoint y: 637, distance: 82.2
click at [344, 637] on div "Interest-Only Financing Purchase Loan Carrying Time 4 months Down Payment 0 % I…" at bounding box center [484, 561] width 940 height 549
click at [447, 489] on div "Buying Costs $ 7,203 Title and Escrow 0.33% of the price + 550 $ 1,343 Other yo…" at bounding box center [478, 561] width 283 height 549
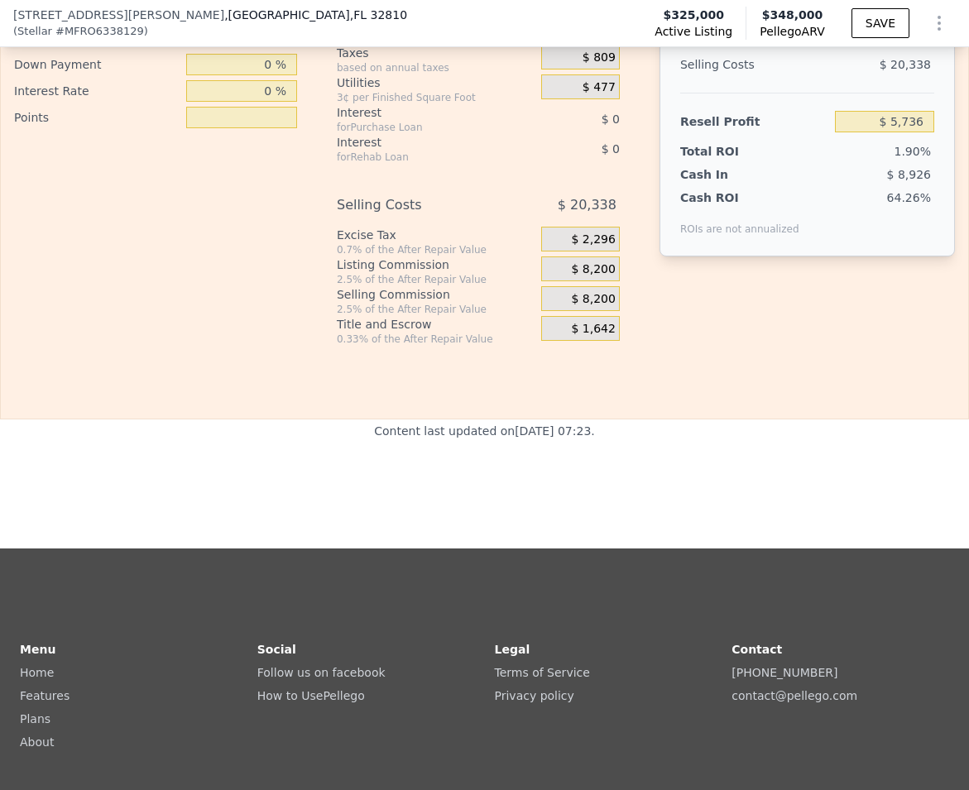
scroll to position [2378, 0]
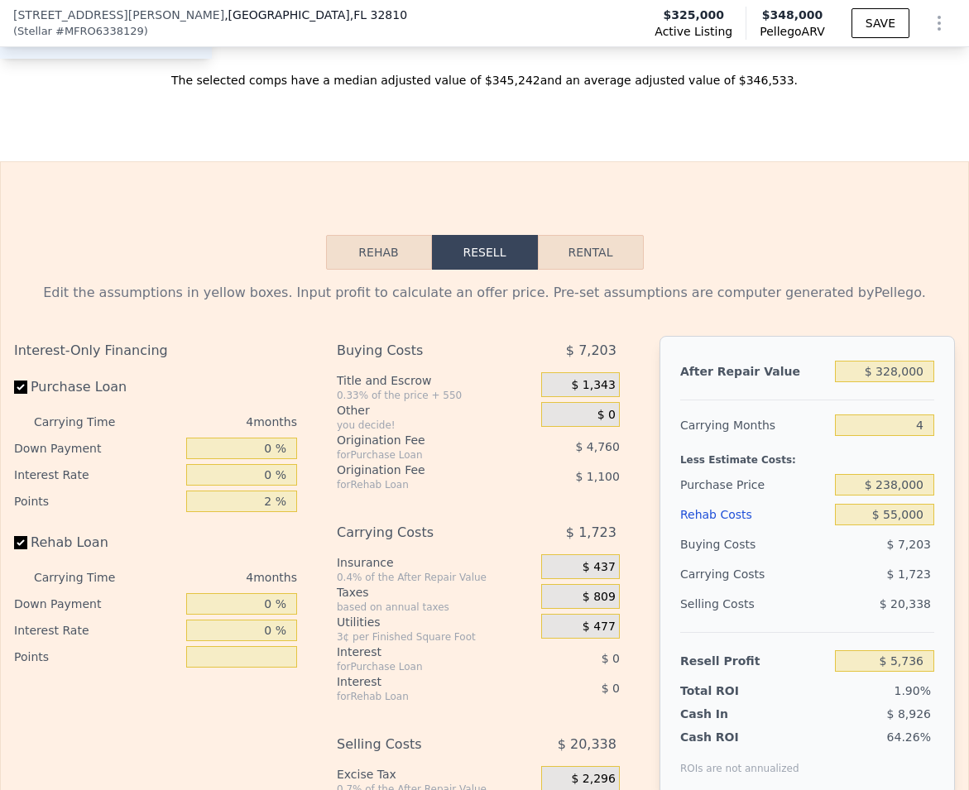
click at [22, 394] on input "Purchase Loan" at bounding box center [20, 386] width 13 height 13
checkbox input "false"
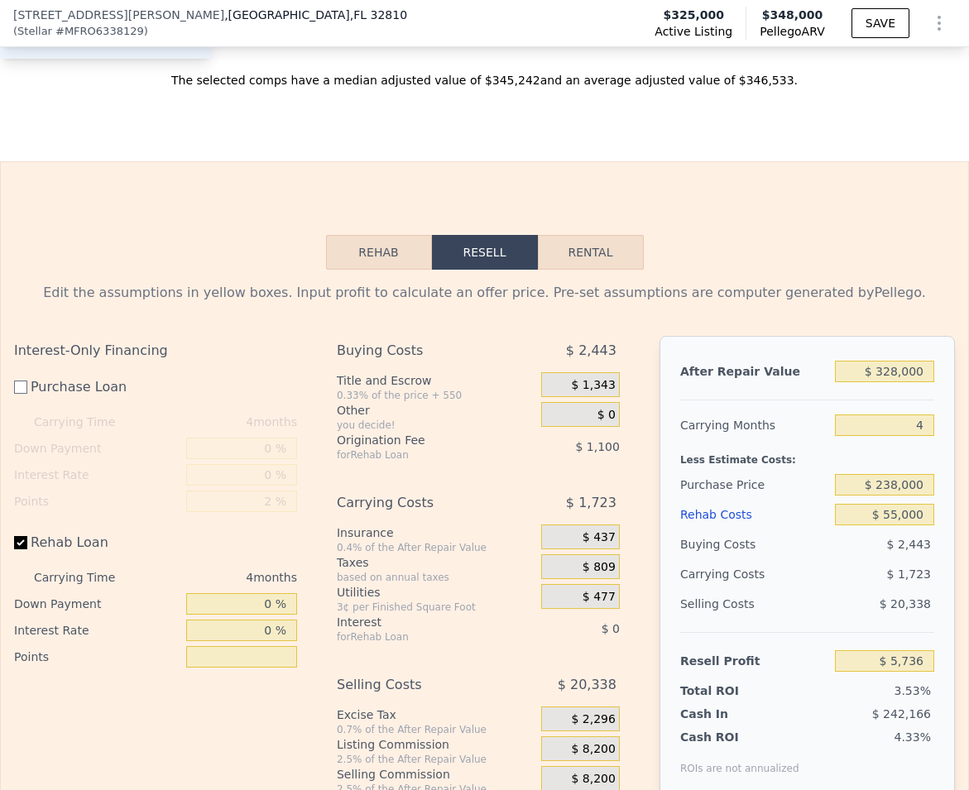
type input "$ 10,496"
click at [24, 549] on input "Rehab Loan" at bounding box center [20, 542] width 13 height 13
checkbox input "false"
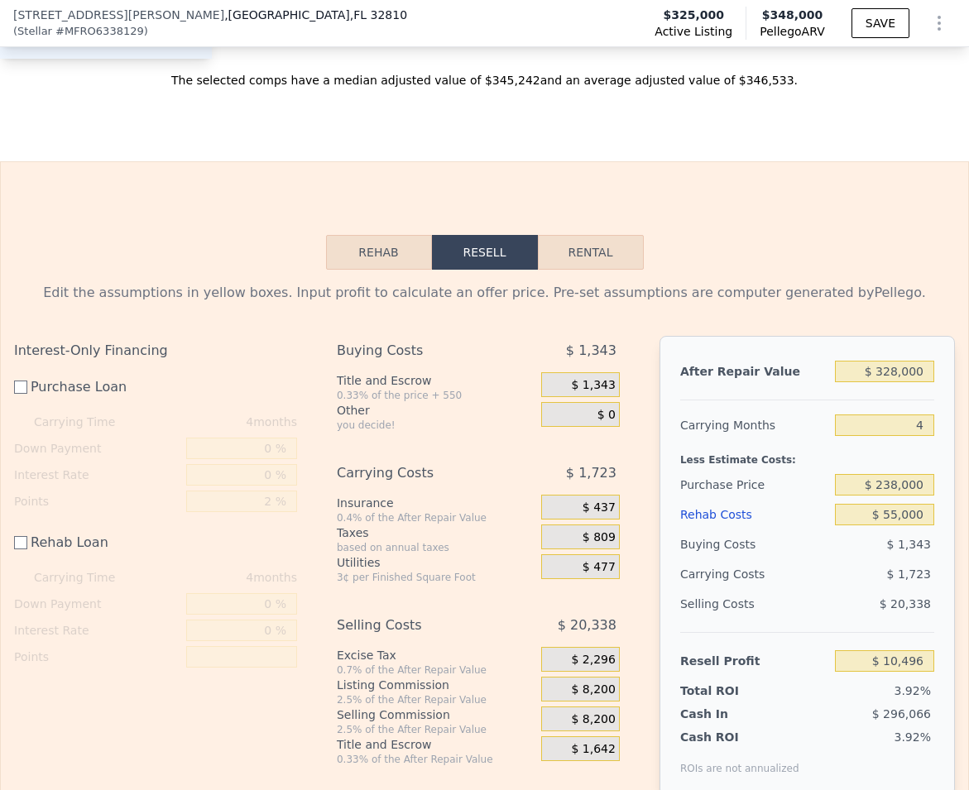
type input "$ 11,596"
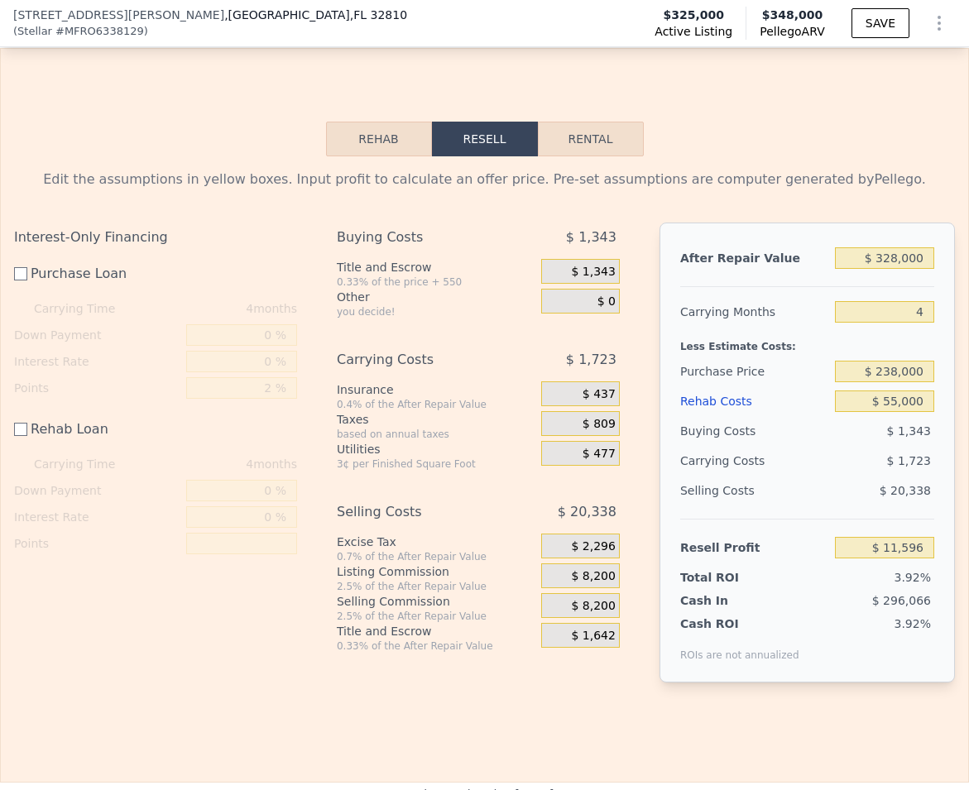
scroll to position [2488, 0]
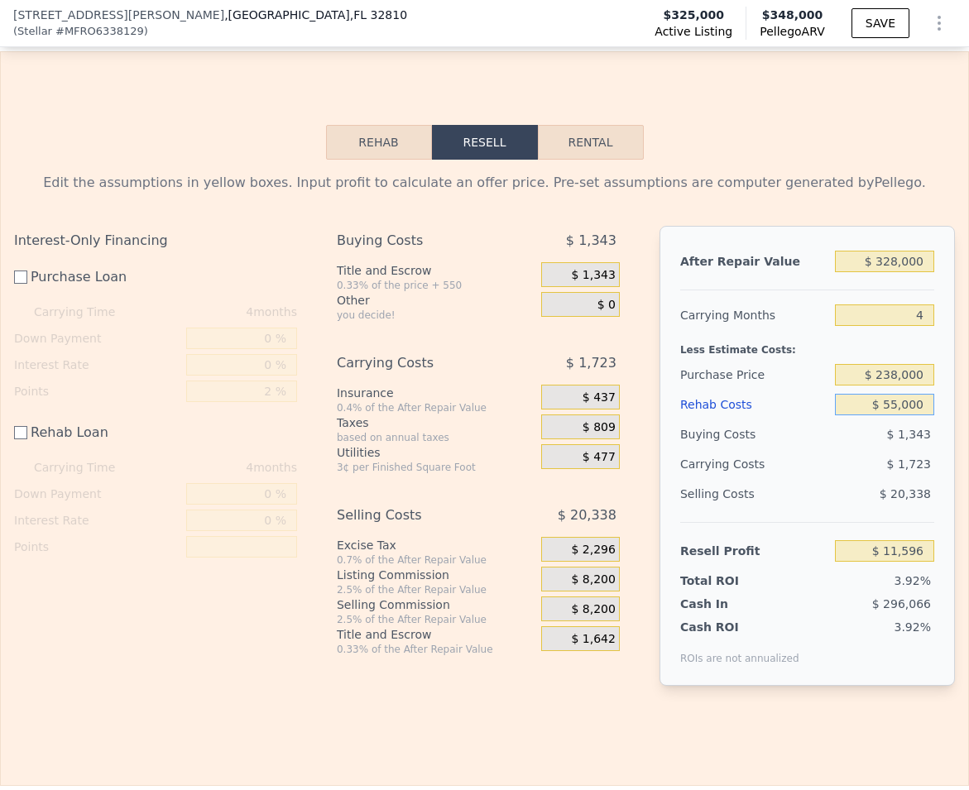
click at [885, 415] on input "$ 55,000" at bounding box center [884, 405] width 99 height 22
type input "$ 000"
type input "$ 66,596"
type input "$ 45,000"
type input "$ 21,596"
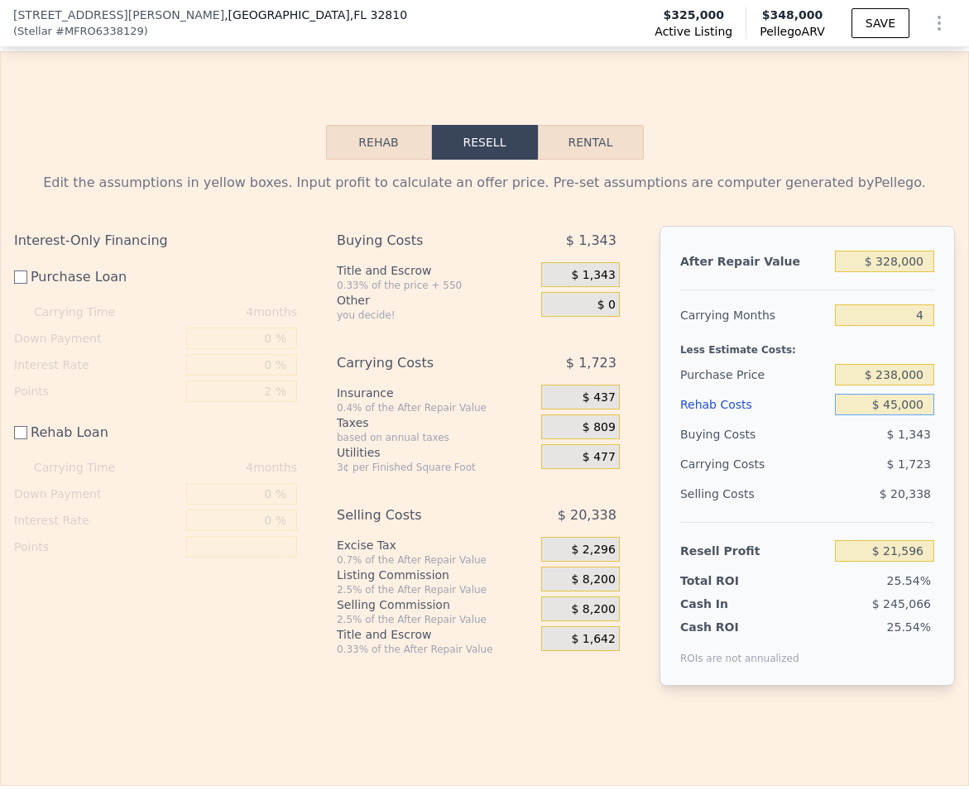
type input "$ 450,000"
type input "-$ 383,404"
type input "$ 45,000"
type input "$ 21,596"
type input "$ 45,000"
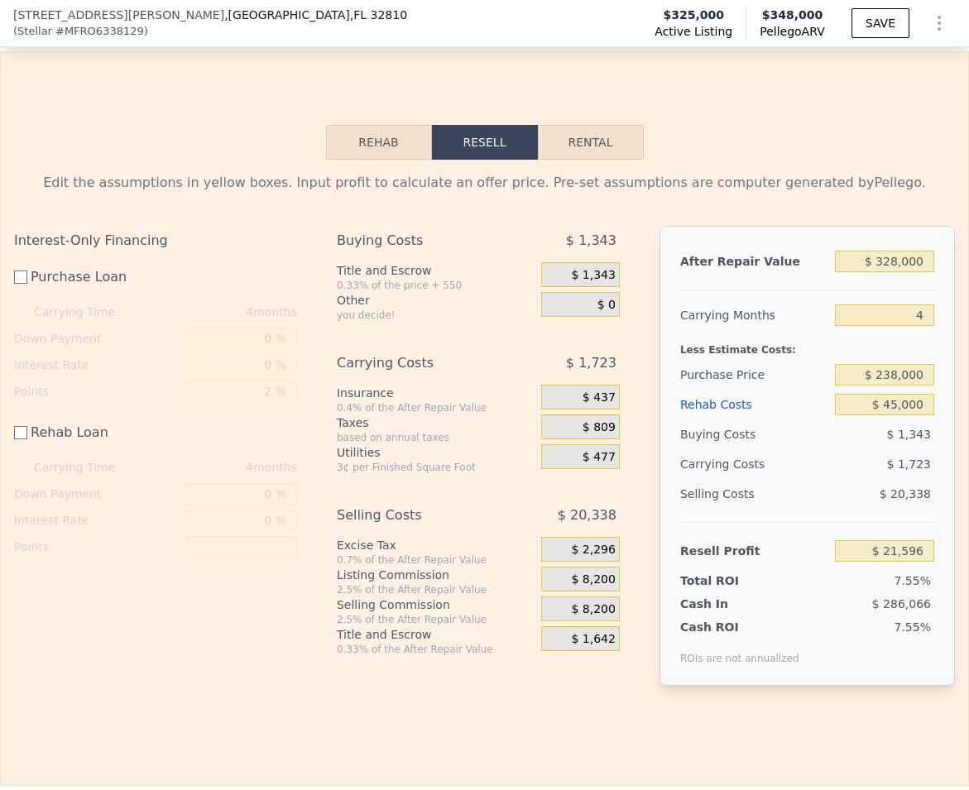
click at [809, 479] on div "$ 1,723" at bounding box center [856, 464] width 156 height 30
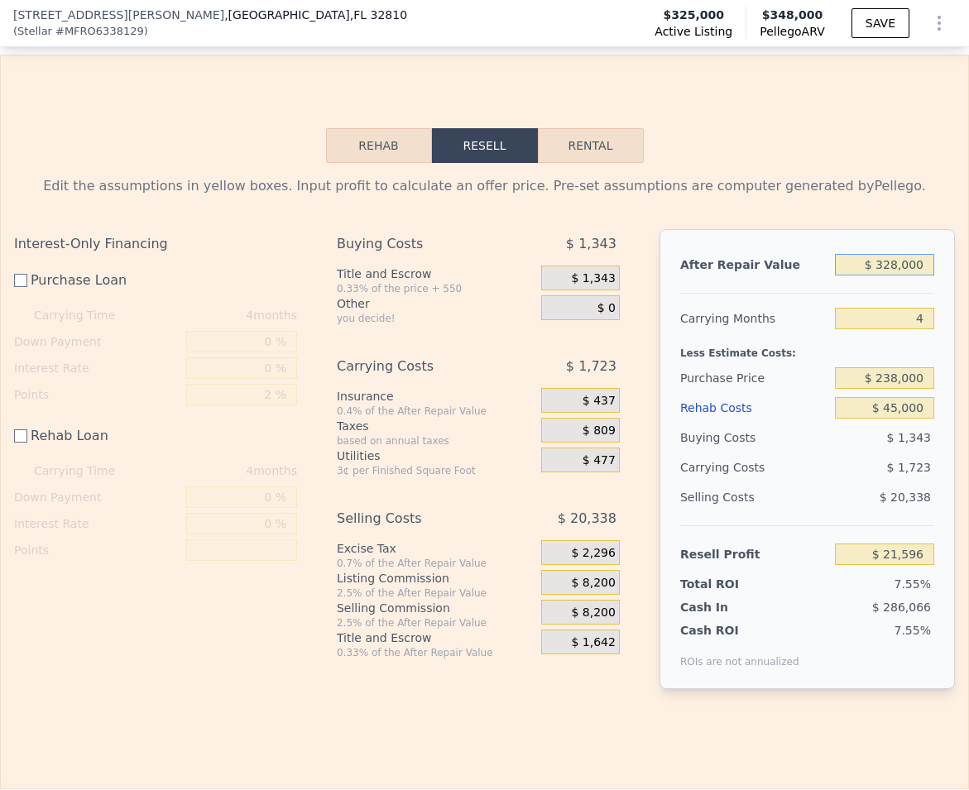
click at [879, 275] on input "$ 328,000" at bounding box center [884, 265] width 99 height 22
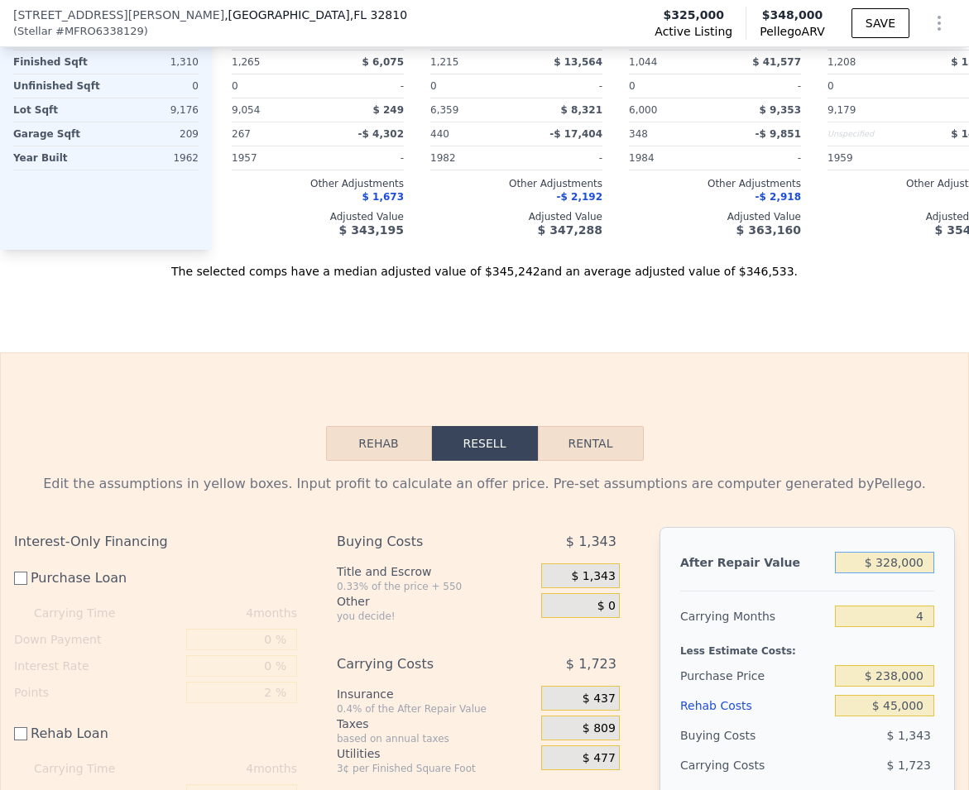
scroll to position [2338, 0]
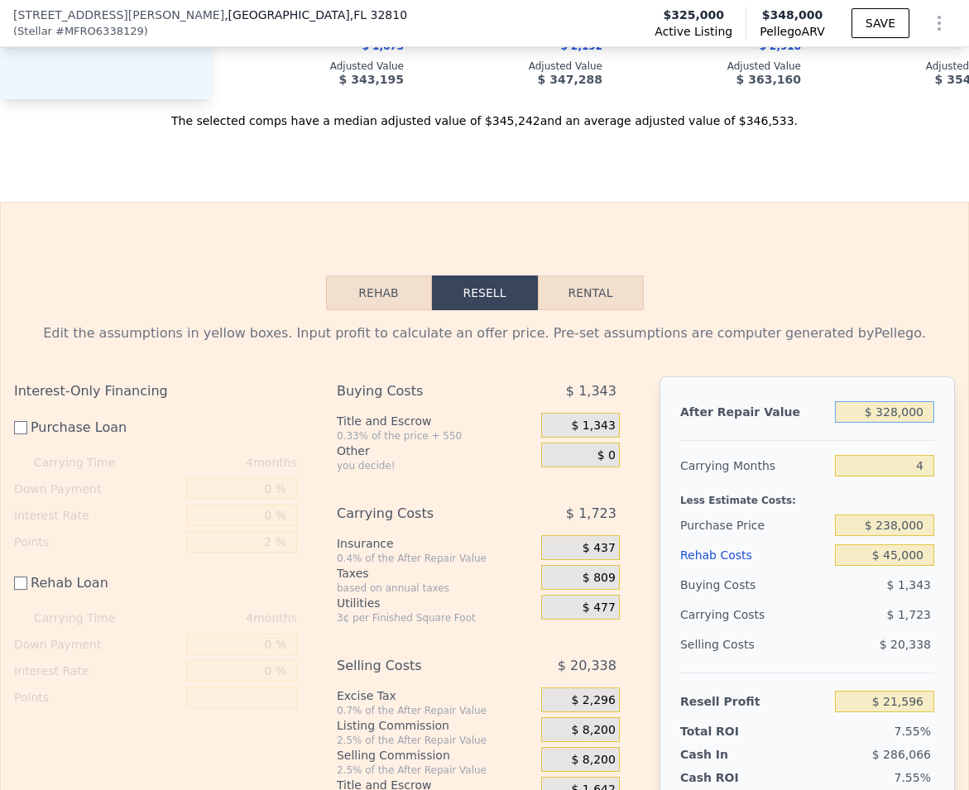
type input "$ 38,000"
type input "-$ 250,523"
type input "$ 348,000"
type input "$ 40,362"
type input "$ 348,000"
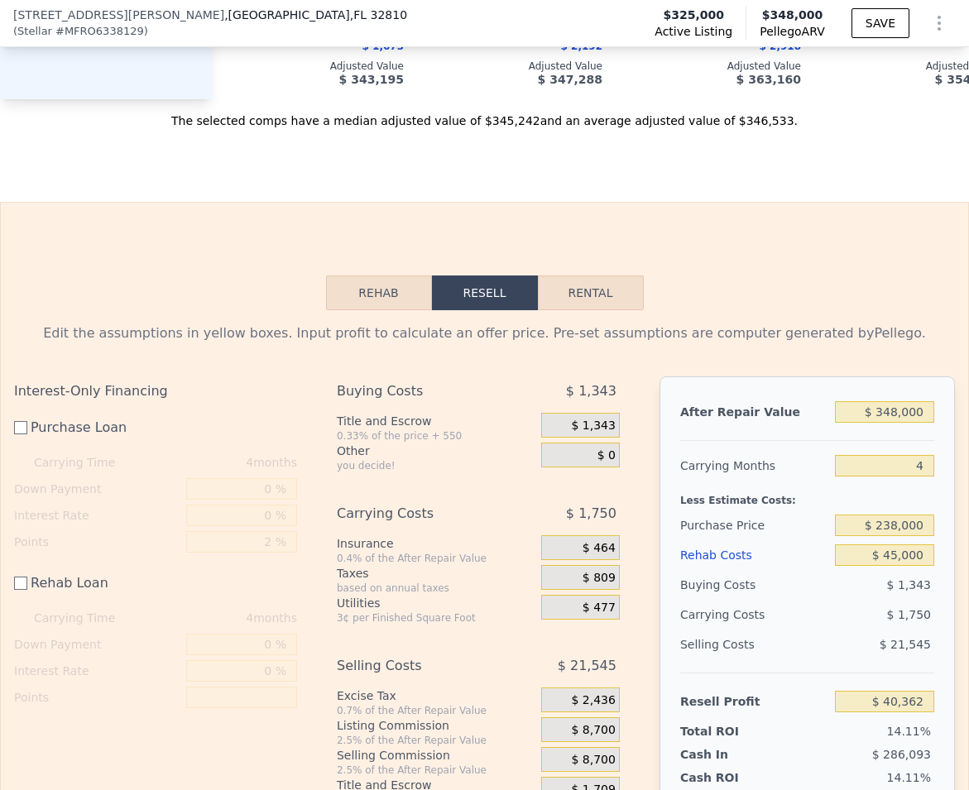
click at [888, 343] on div "Edit the assumptions in yellow boxes. Input profit to calculate an offer price.…" at bounding box center [484, 333] width 940 height 20
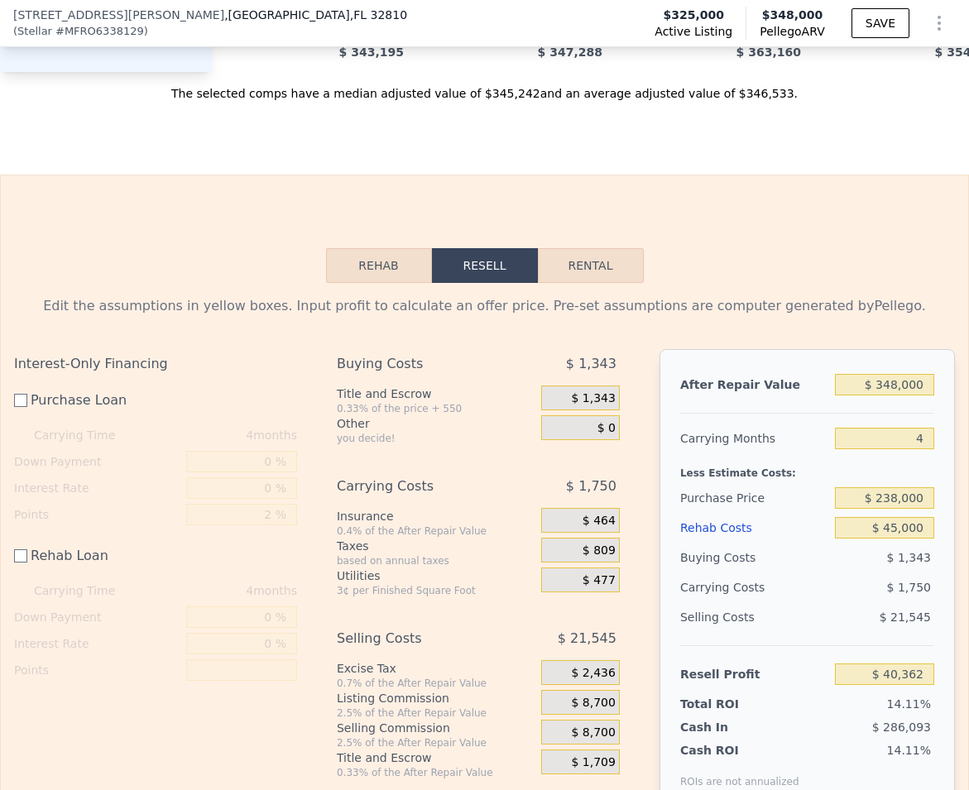
scroll to position [2503, 0]
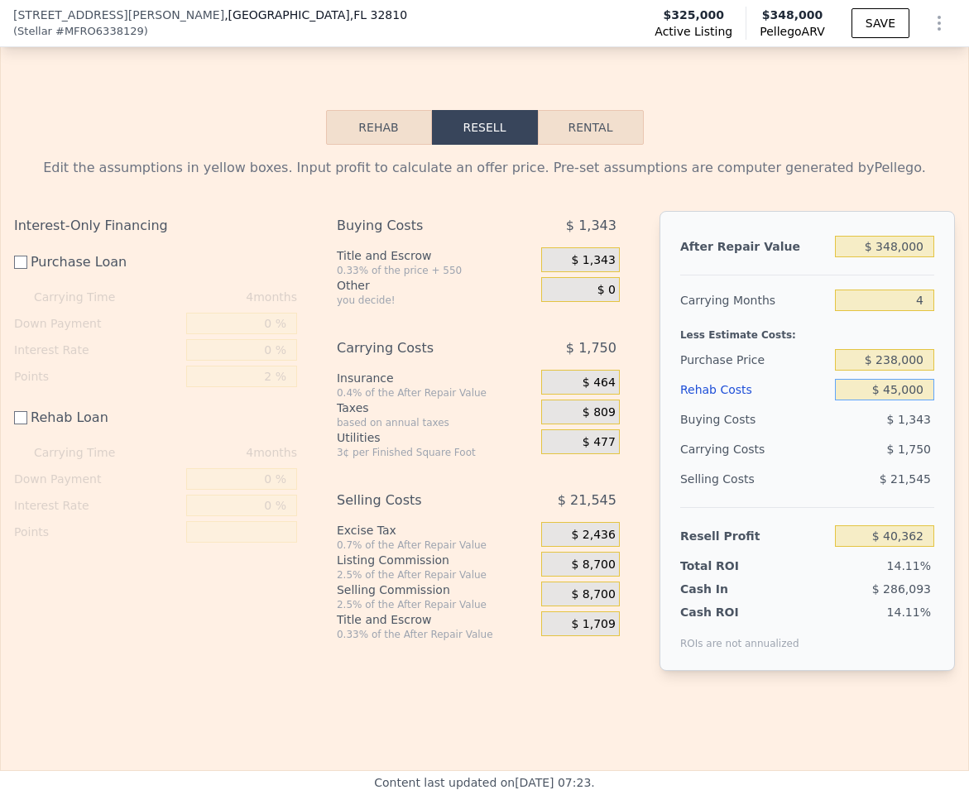
click at [878, 400] on input "$ 45,000" at bounding box center [884, 390] width 99 height 22
type input "$ 5,000"
type input "$ 80,362"
type input "$ 55,000"
type input "$ 30,362"
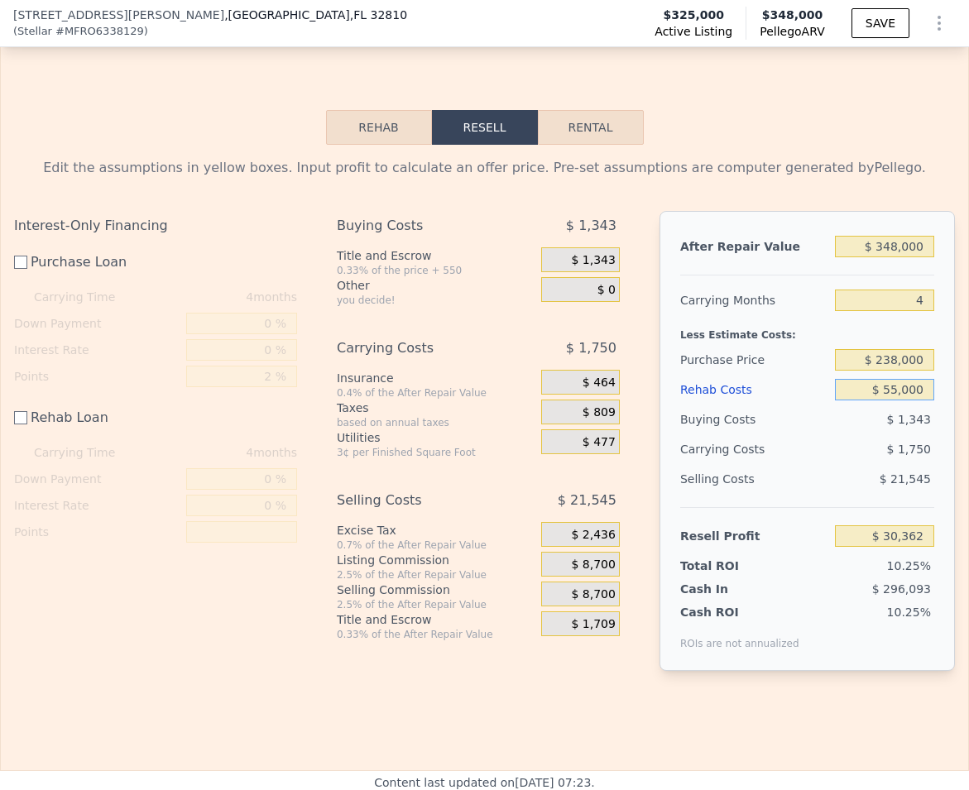
type input "$ 55,000"
click at [790, 463] on div "$ 1,750" at bounding box center [856, 449] width 156 height 30
click at [878, 371] on input "$ 238,000" at bounding box center [884, 360] width 99 height 22
click at [886, 371] on input "$ 238,000" at bounding box center [884, 360] width 99 height 22
type input "$ 242,000"
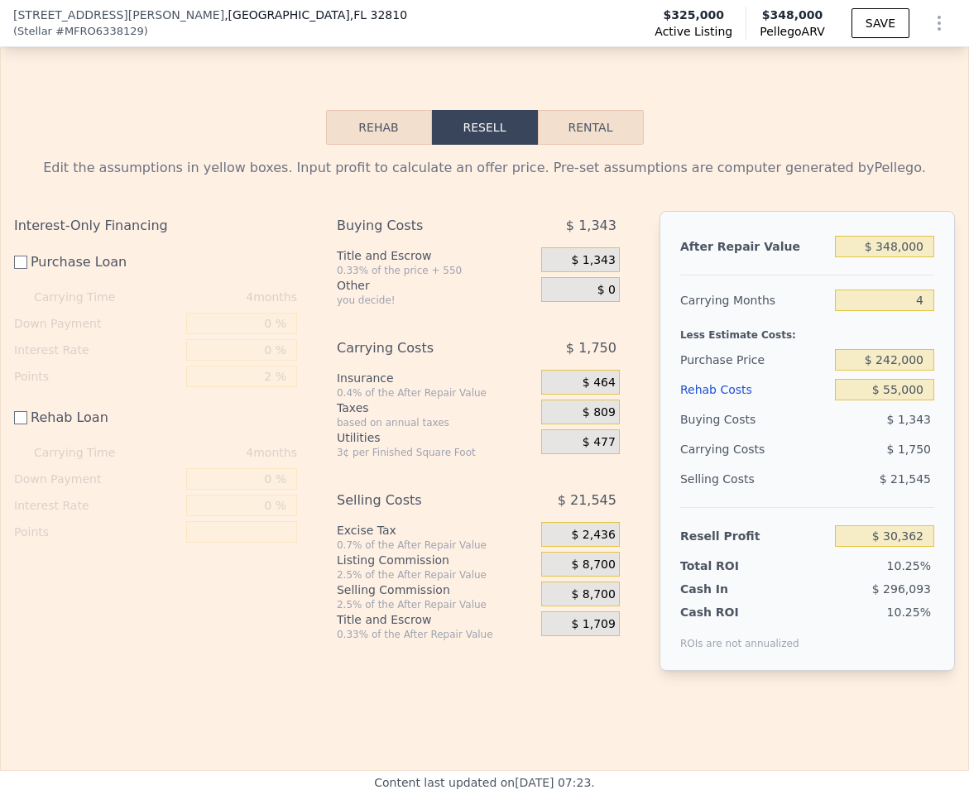
click at [792, 434] on div "Buying Costs" at bounding box center [754, 419] width 148 height 30
type input "$ 26,349"
click at [880, 371] on input "$ 242,000" at bounding box center [884, 360] width 99 height 22
type input "$ 240,000"
click at [770, 404] on div "Rehab Costs" at bounding box center [754, 390] width 148 height 30
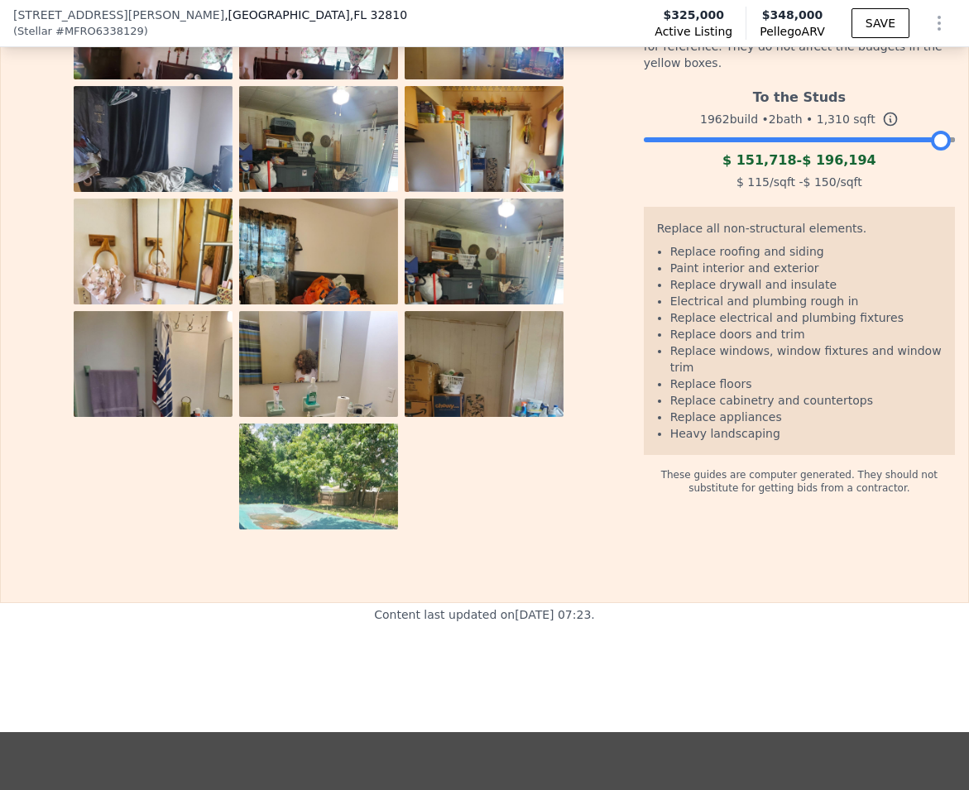
scroll to position [2494, 0]
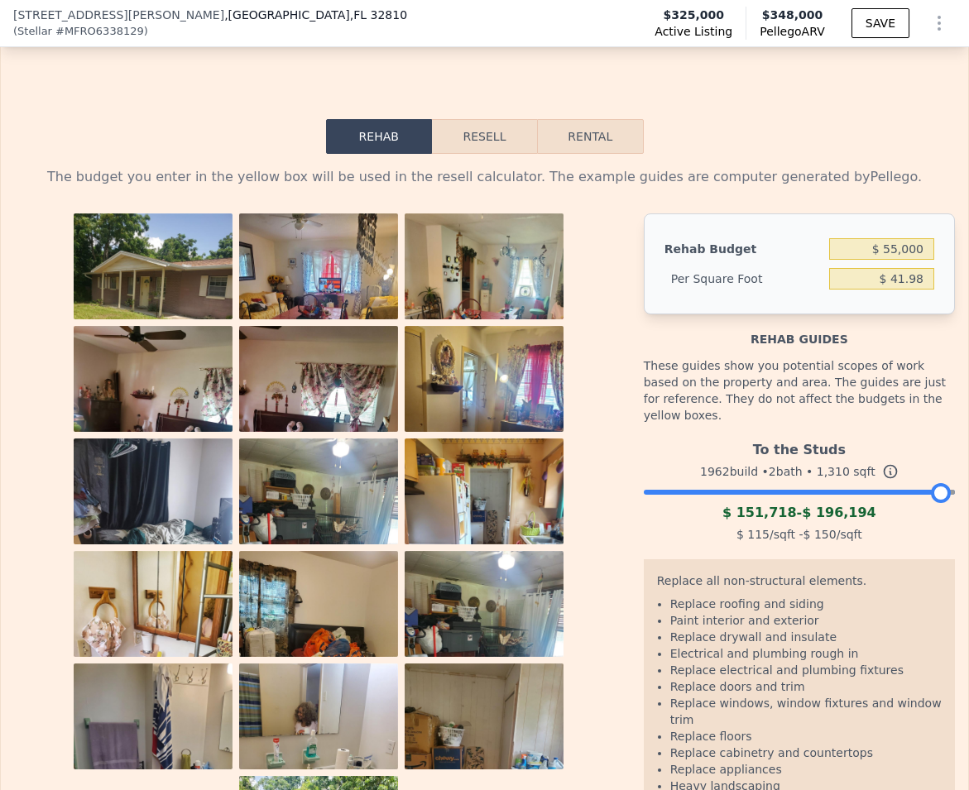
click at [375, 154] on button "Rehab" at bounding box center [379, 136] width 106 height 35
click at [455, 154] on button "Resell" at bounding box center [484, 136] width 105 height 35
